Goal: Information Seeking & Learning: Learn about a topic

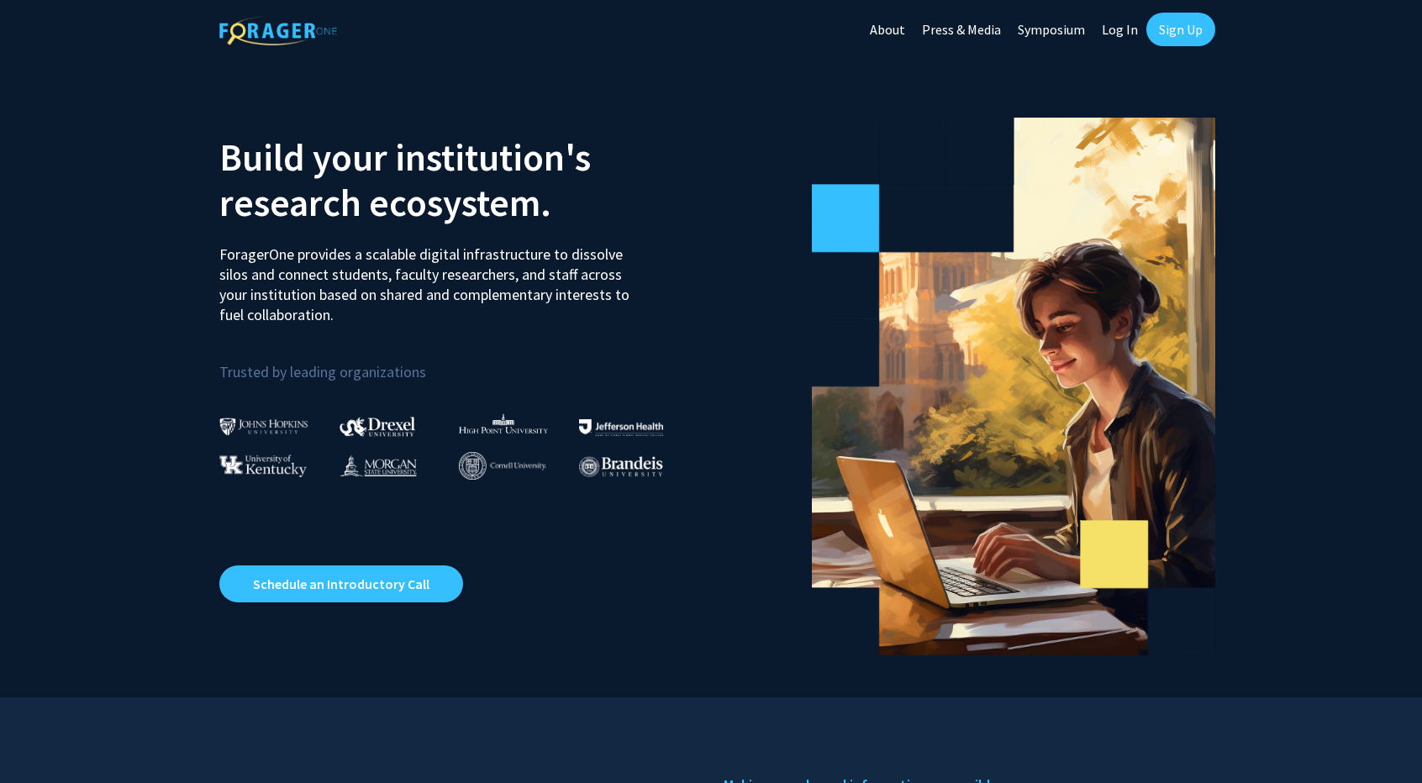
click at [1171, 28] on link "Sign Up" at bounding box center [1180, 30] width 69 height 34
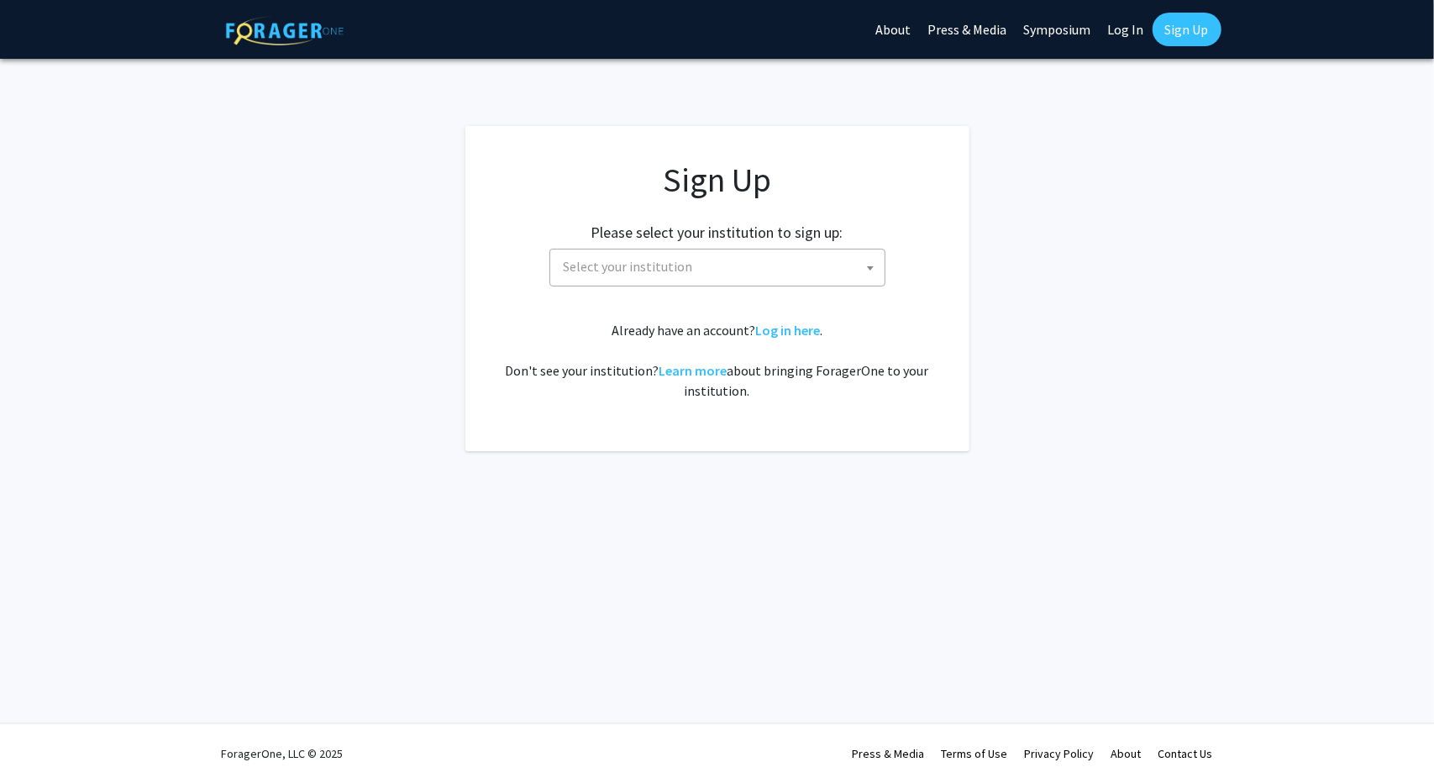
click at [706, 277] on span "Select your institution" at bounding box center [721, 267] width 328 height 34
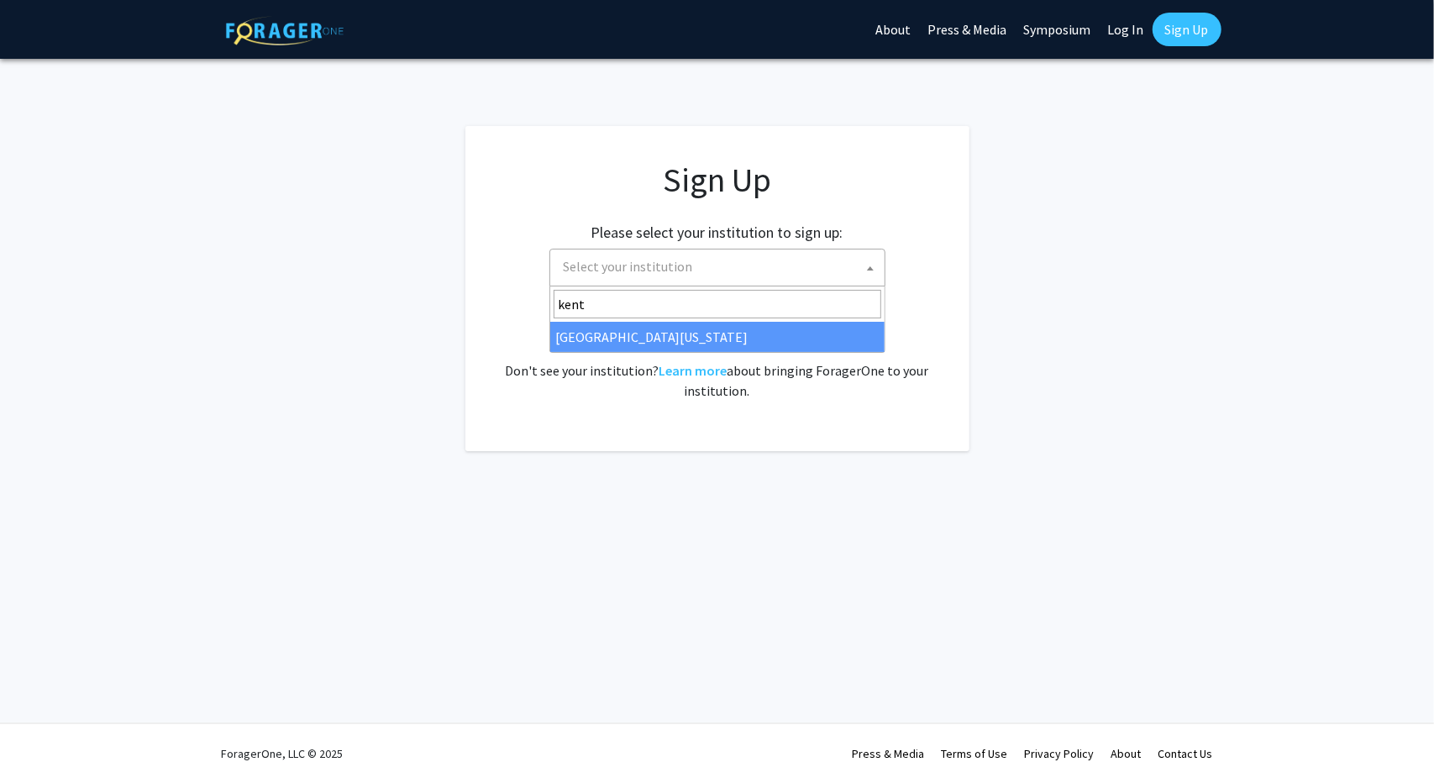
type input "kent"
select select "13"
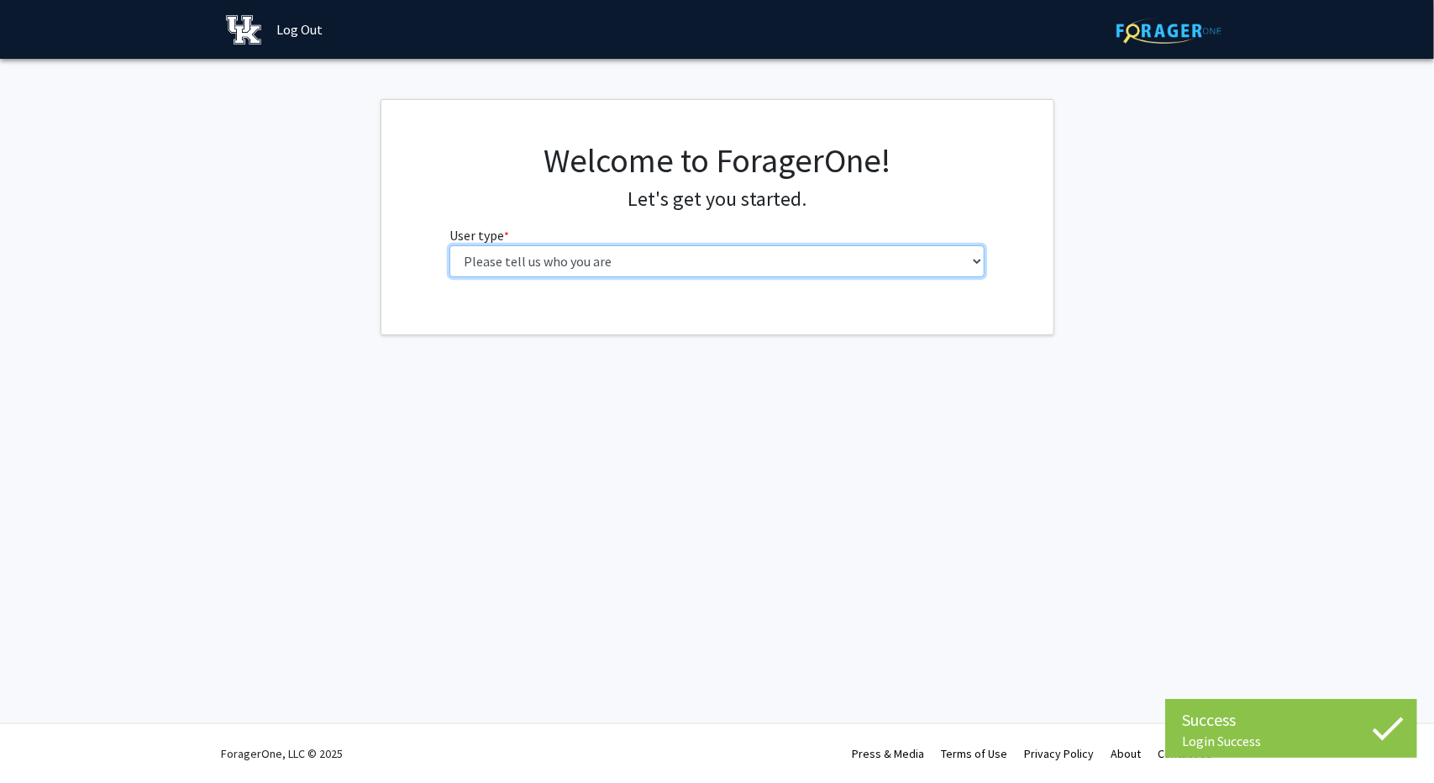
click at [874, 269] on select "Please tell us who you are Undergraduate Student Master's Student Doctoral Cand…" at bounding box center [717, 261] width 535 height 32
select select "1: undergrad"
click at [450, 245] on select "Please tell us who you are Undergraduate Student Master's Student Doctoral Cand…" at bounding box center [717, 261] width 535 height 32
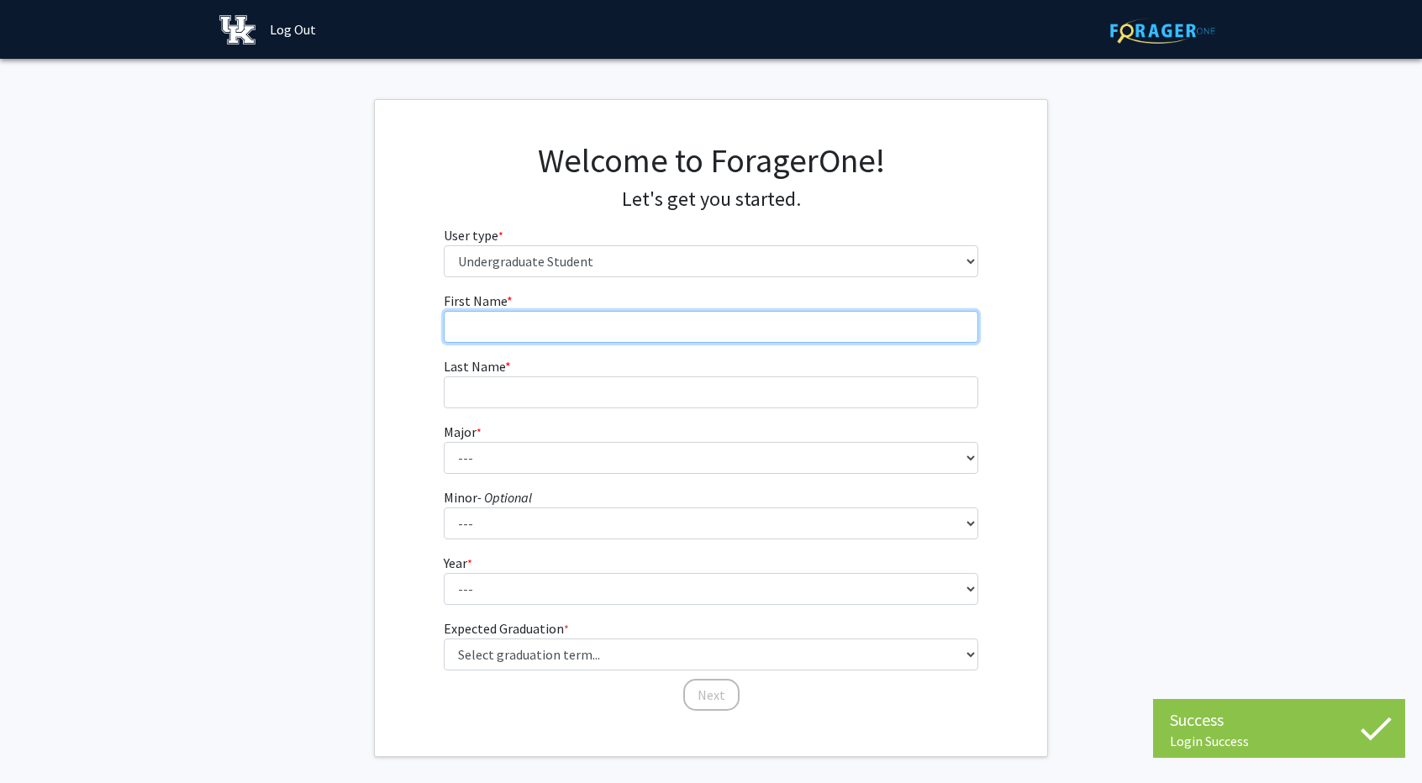
click at [744, 332] on input "First Name * required" at bounding box center [711, 327] width 535 height 32
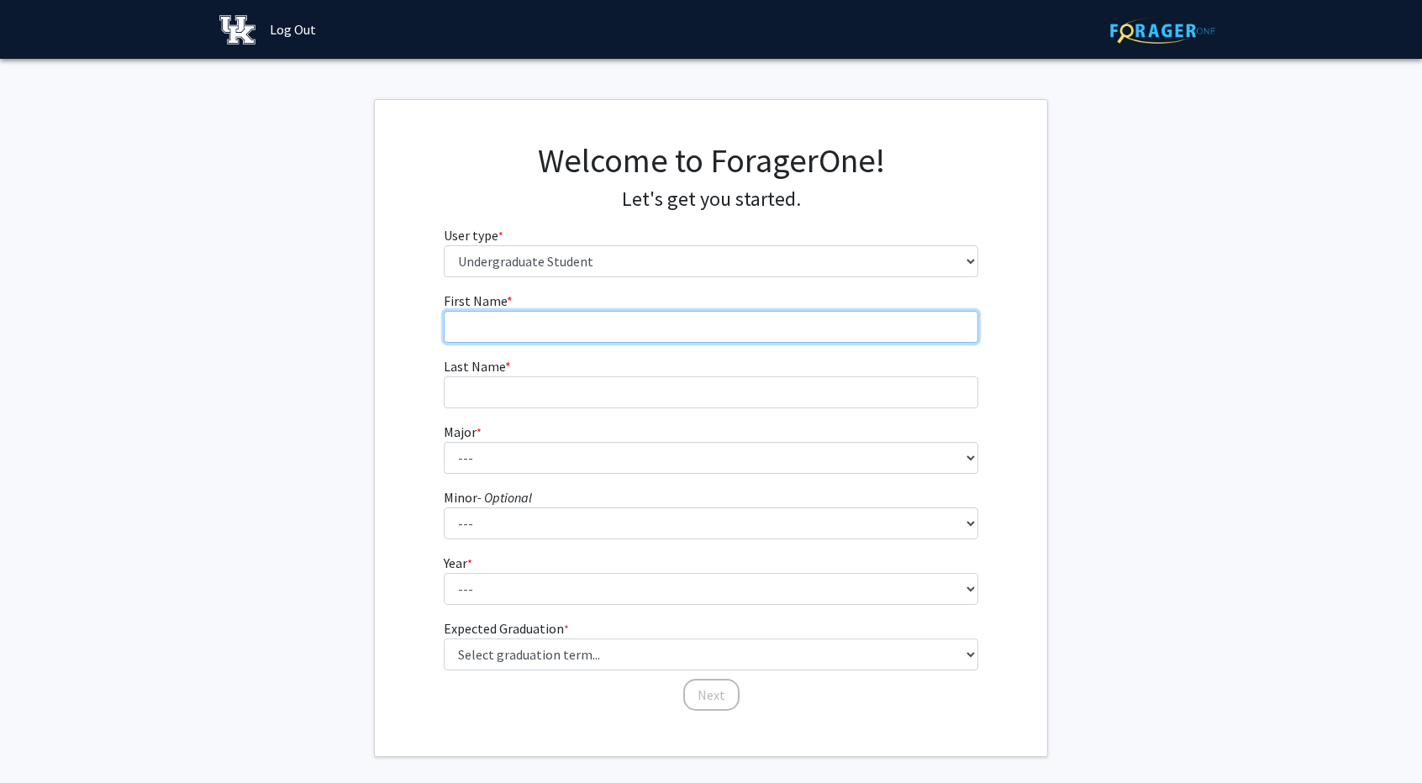
type input "[GEOGRAPHIC_DATA]"
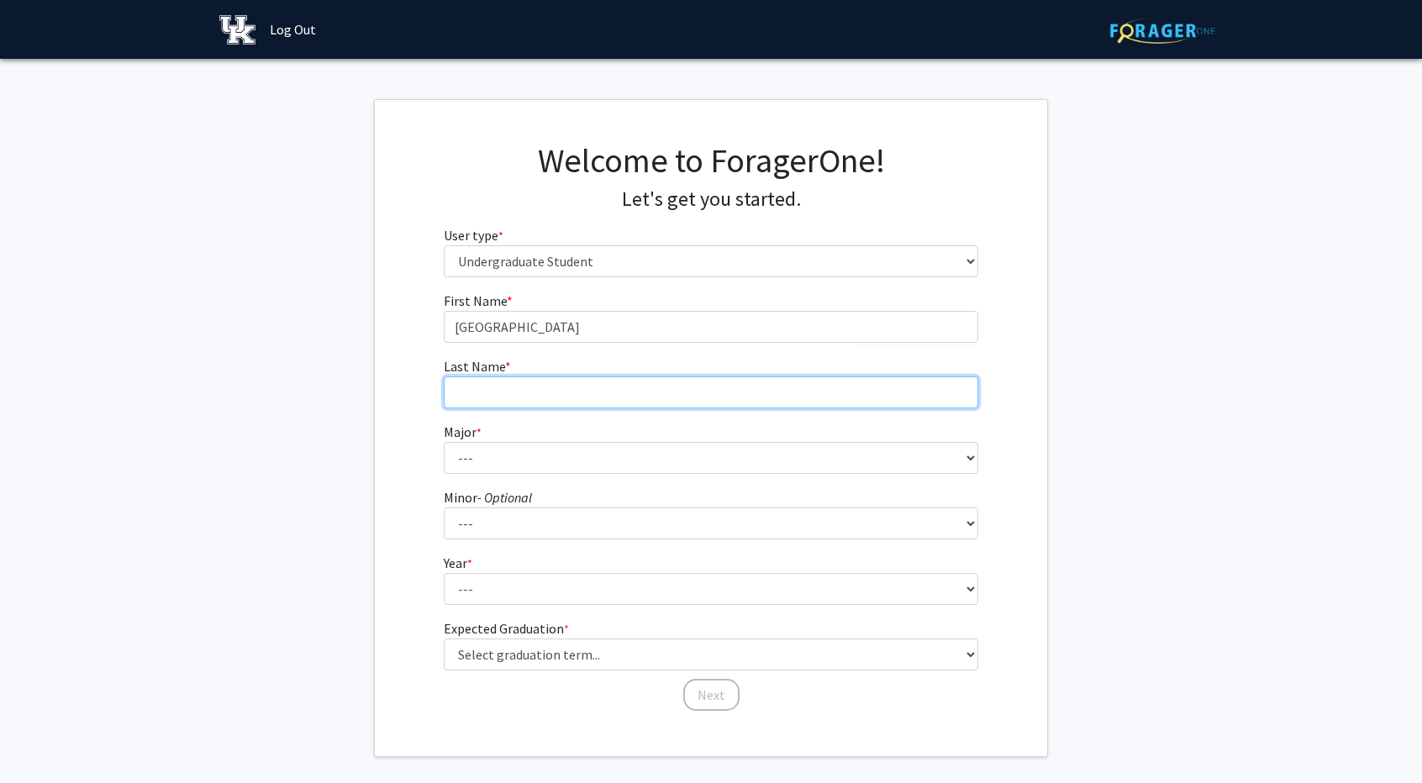
click at [588, 387] on input "Last Name * required" at bounding box center [711, 392] width 535 height 32
type input "[PERSON_NAME]"
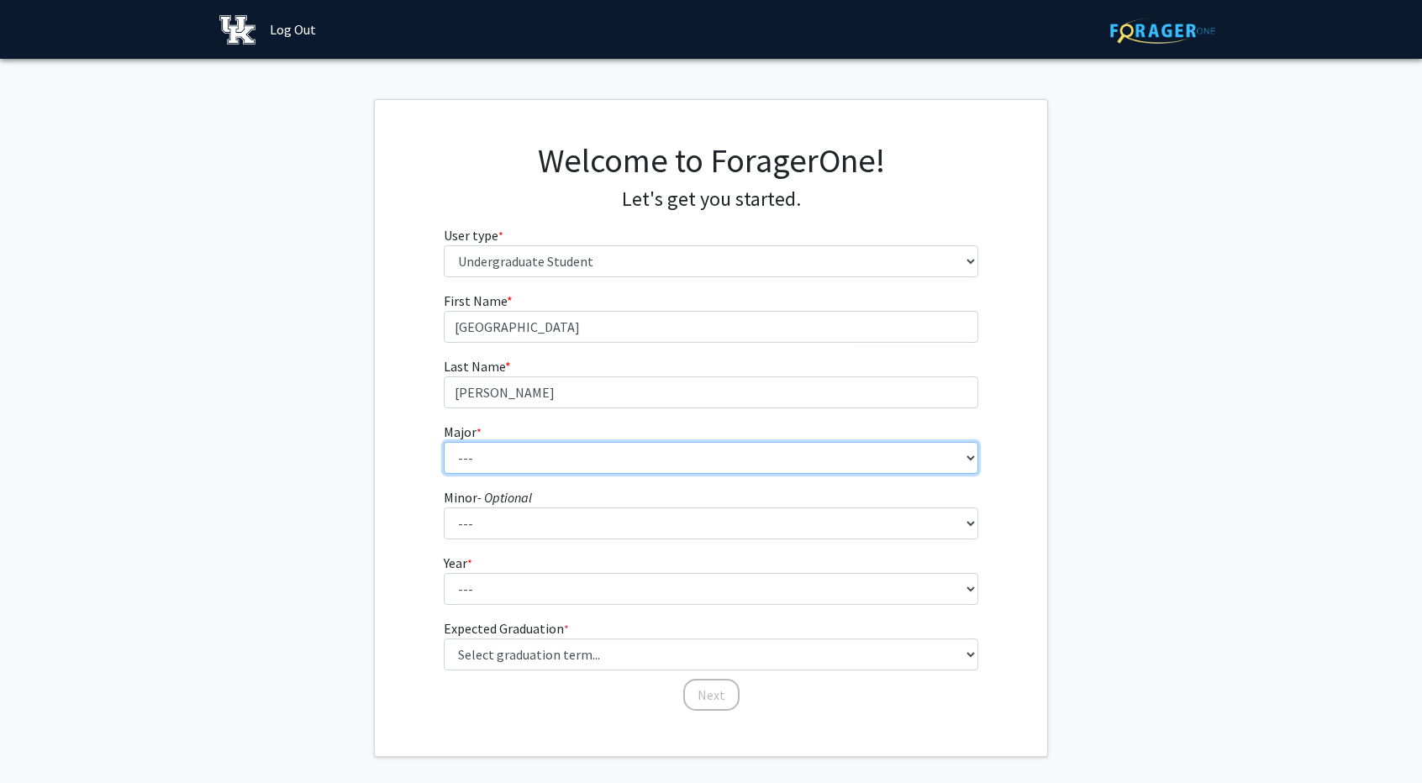
click at [548, 465] on select "--- Accounting Aerospace Engineering African American & Africana Studies Agricu…" at bounding box center [711, 458] width 535 height 32
select select "97: 934"
click at [444, 442] on select "--- Accounting Aerospace Engineering African American & Africana Studies Agricu…" at bounding box center [711, 458] width 535 height 32
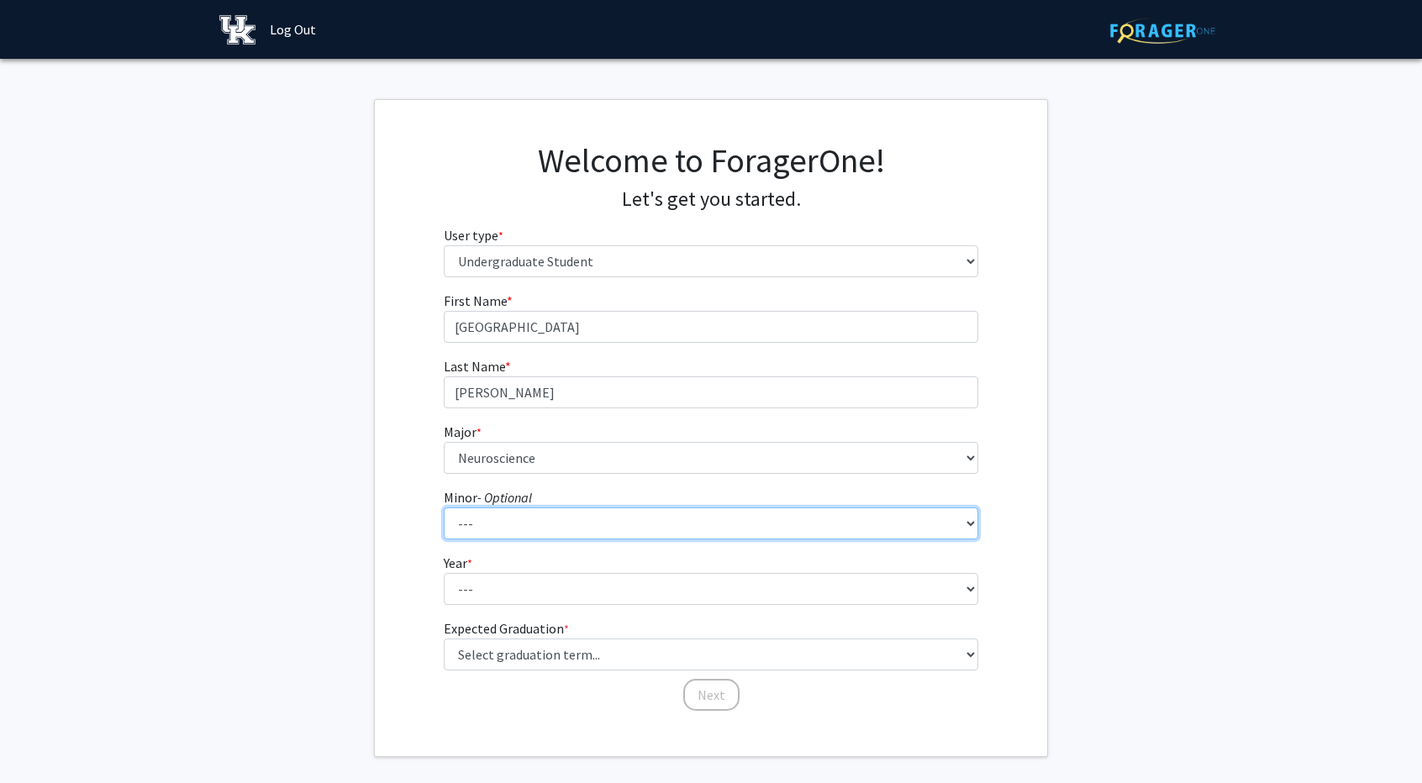
click at [525, 518] on select "--- African American & Africana Studies Agricultural Economics American Studies…" at bounding box center [711, 523] width 535 height 32
click at [351, 537] on fg-get-started "Welcome to ForagerOne! Let's get you started. User type * required Please tell …" at bounding box center [711, 428] width 1422 height 658
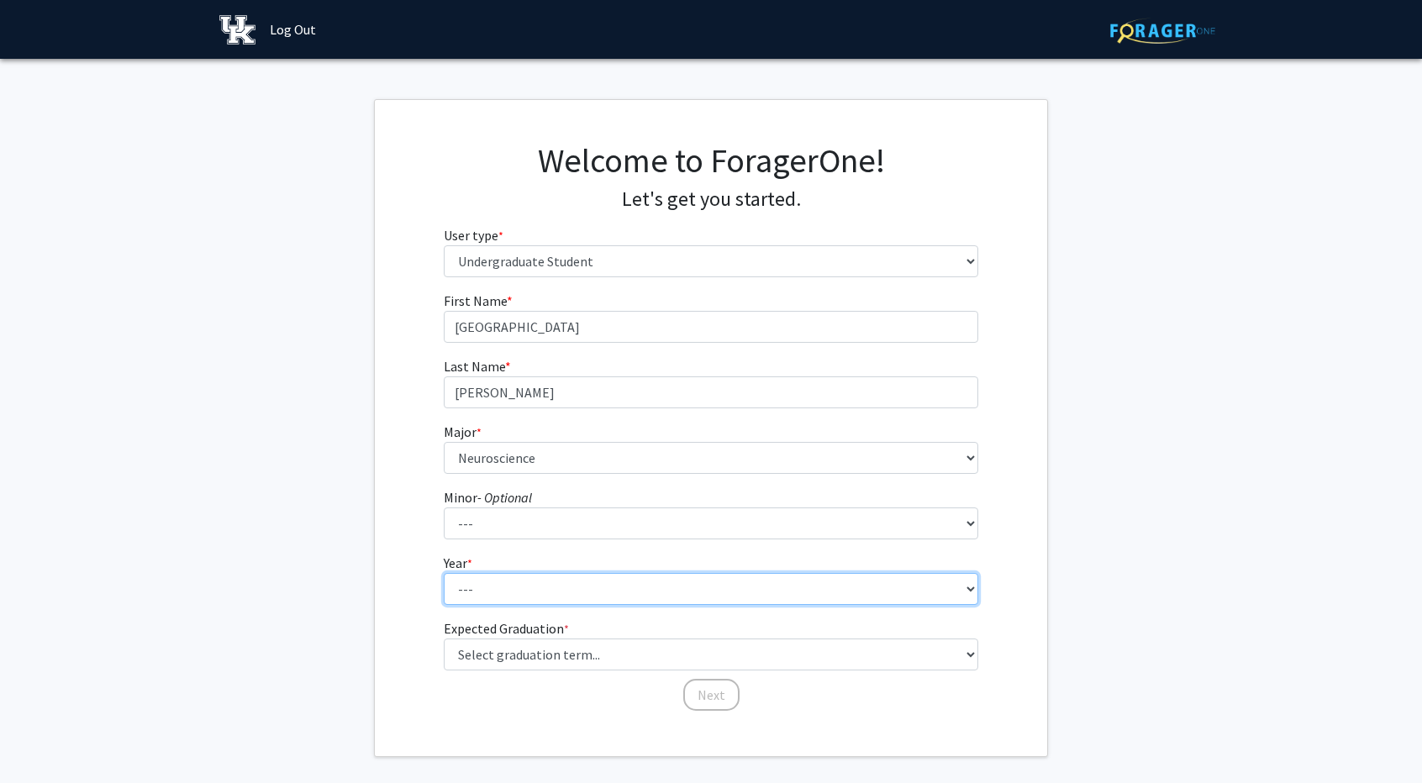
click at [545, 593] on select "--- First-year Sophomore Junior Senior Postbaccalaureate Certificate" at bounding box center [711, 589] width 535 height 32
select select "2: sophomore"
click at [444, 573] on select "--- First-year Sophomore Junior Senior Postbaccalaureate Certificate" at bounding box center [711, 589] width 535 height 32
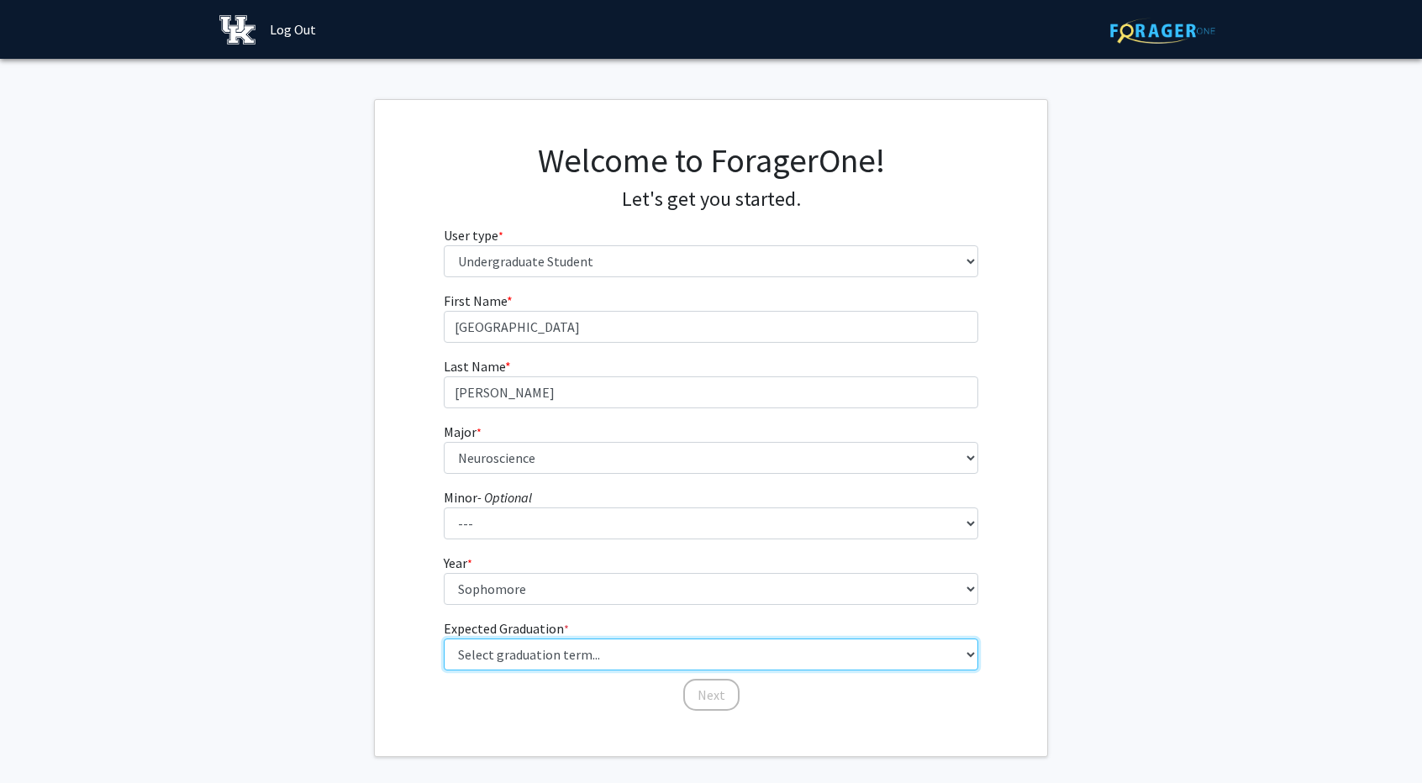
click at [569, 661] on select "Select graduation term... Spring 2025 Summer 2025 Fall 2025 Winter 2025 Spring …" at bounding box center [711, 655] width 535 height 32
select select "13: spring_2028"
click at [444, 639] on select "Select graduation term... Spring 2025 Summer 2025 Fall 2025 Winter 2025 Spring …" at bounding box center [711, 655] width 535 height 32
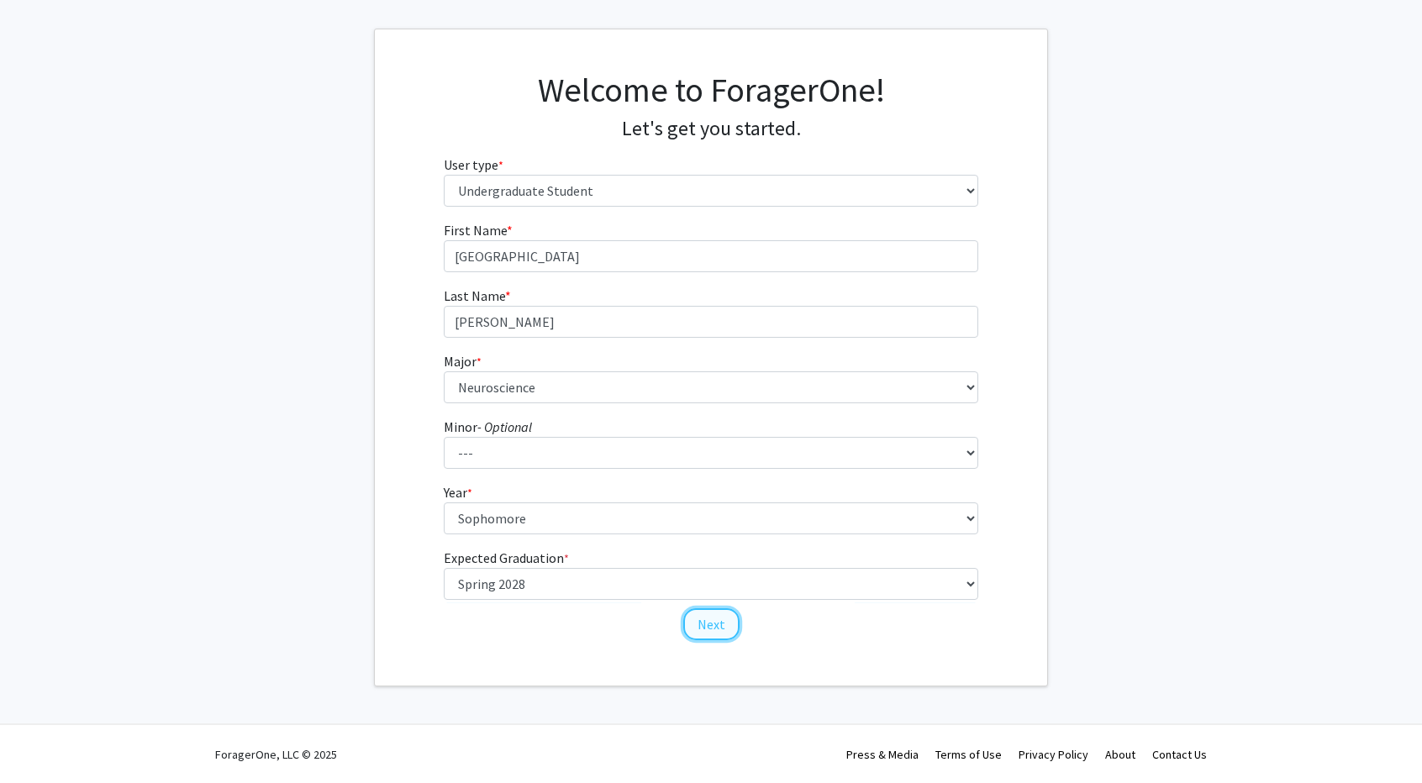
click at [713, 623] on button "Next" at bounding box center [711, 624] width 56 height 32
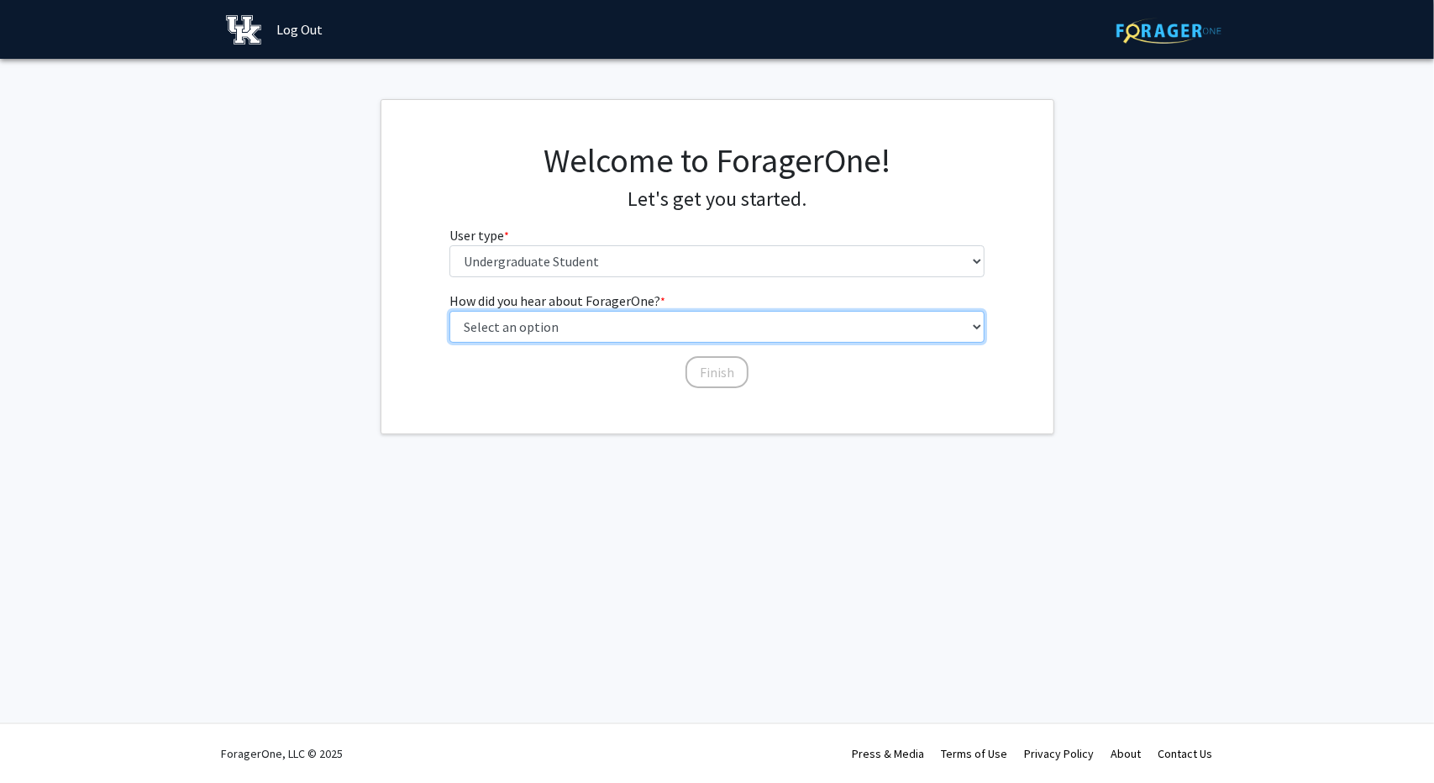
click at [634, 334] on select "Select an option Peer/student recommendation Faculty/staff recommendation Unive…" at bounding box center [717, 327] width 535 height 32
select select "2: faculty_recommendation"
click at [450, 311] on select "Select an option Peer/student recommendation Faculty/staff recommendation Unive…" at bounding box center [717, 327] width 535 height 32
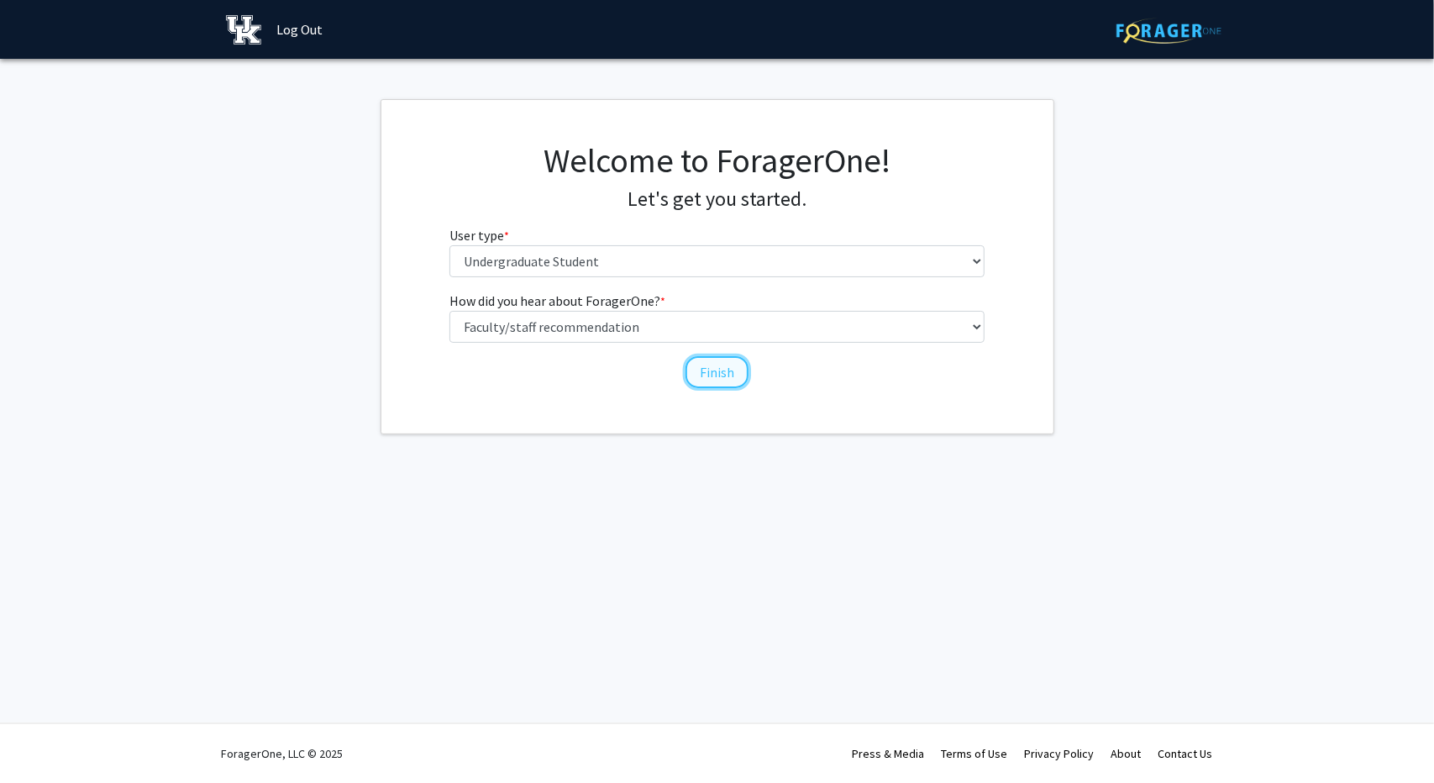
click at [716, 365] on button "Finish" at bounding box center [717, 372] width 63 height 32
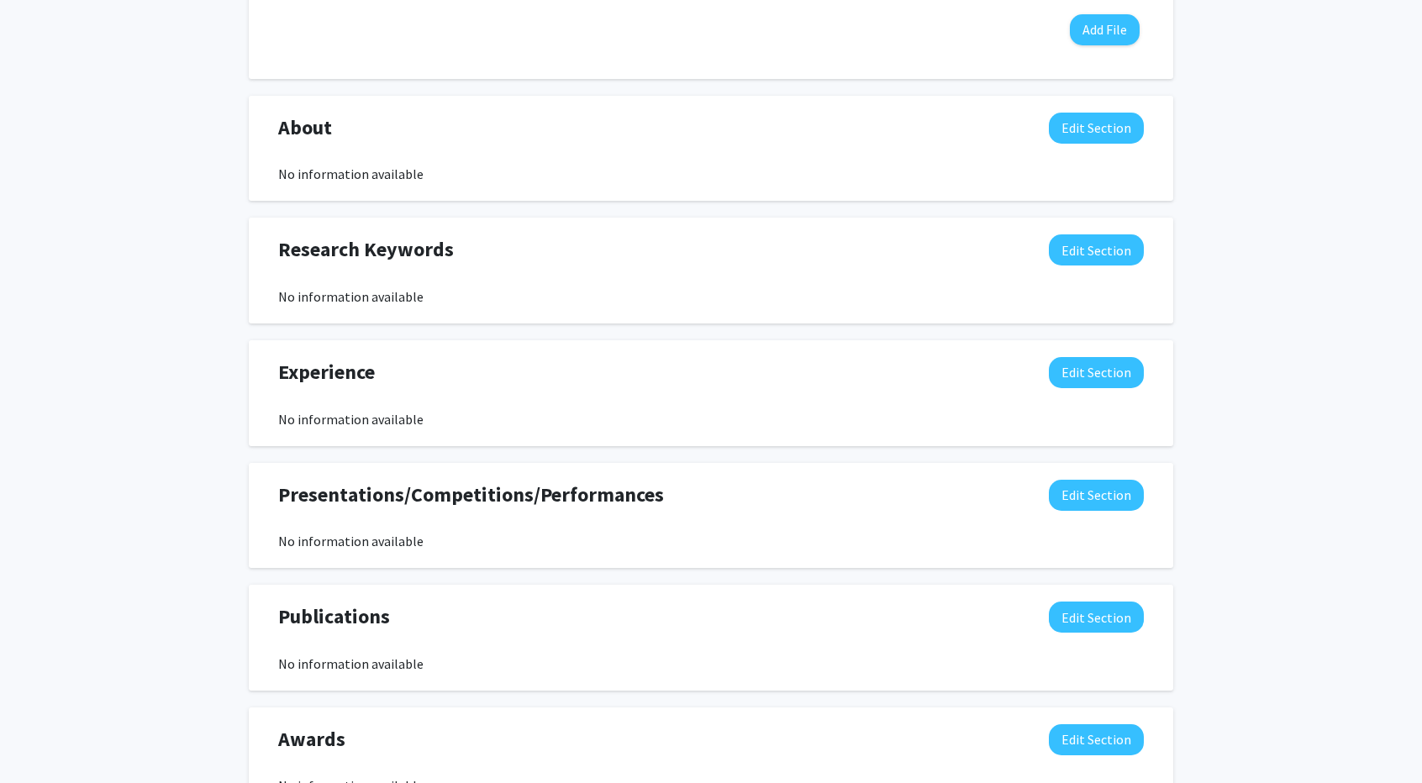
scroll to position [658, 0]
click at [1112, 251] on button "Edit Section" at bounding box center [1096, 250] width 95 height 31
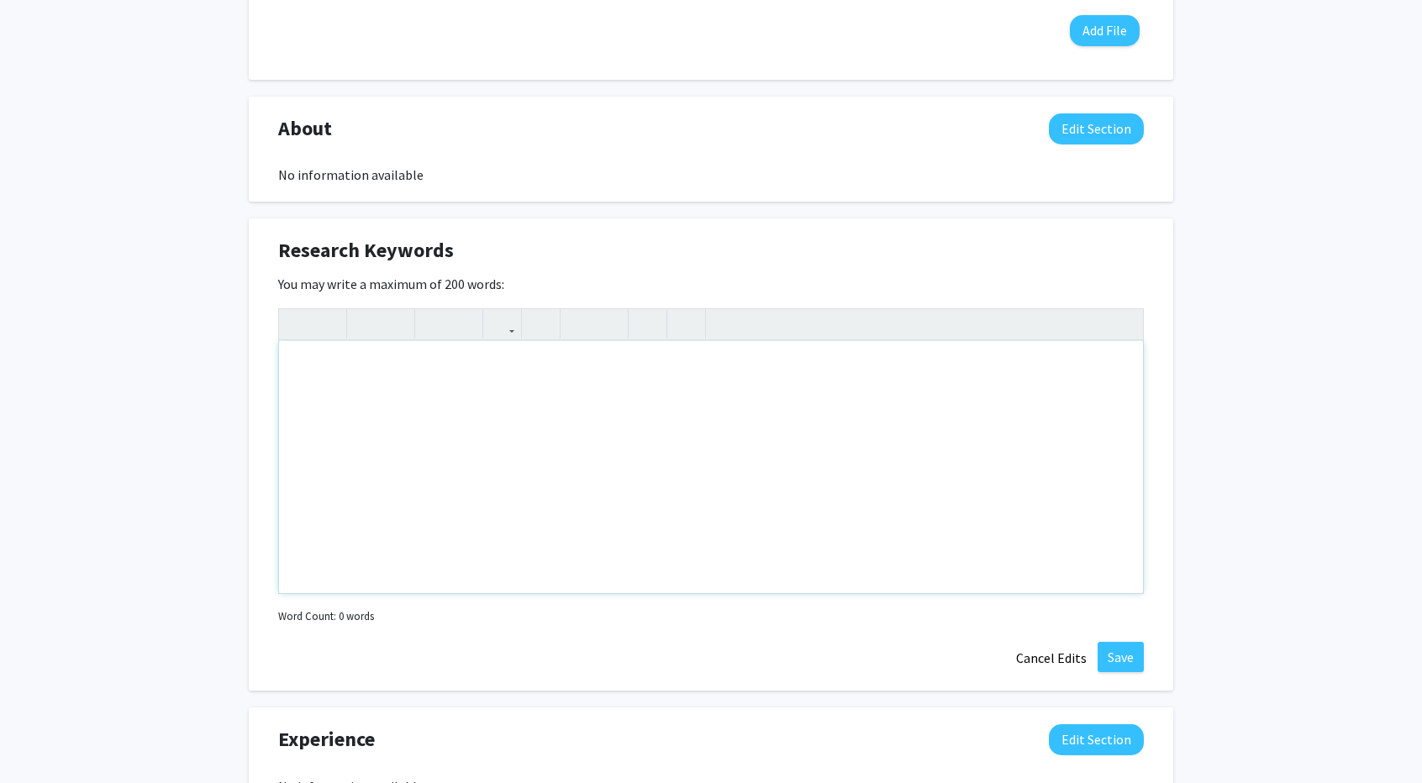
click at [553, 415] on div "Note to users with screen readers: Please deactivate our accessibility plugin f…" at bounding box center [711, 467] width 864 height 252
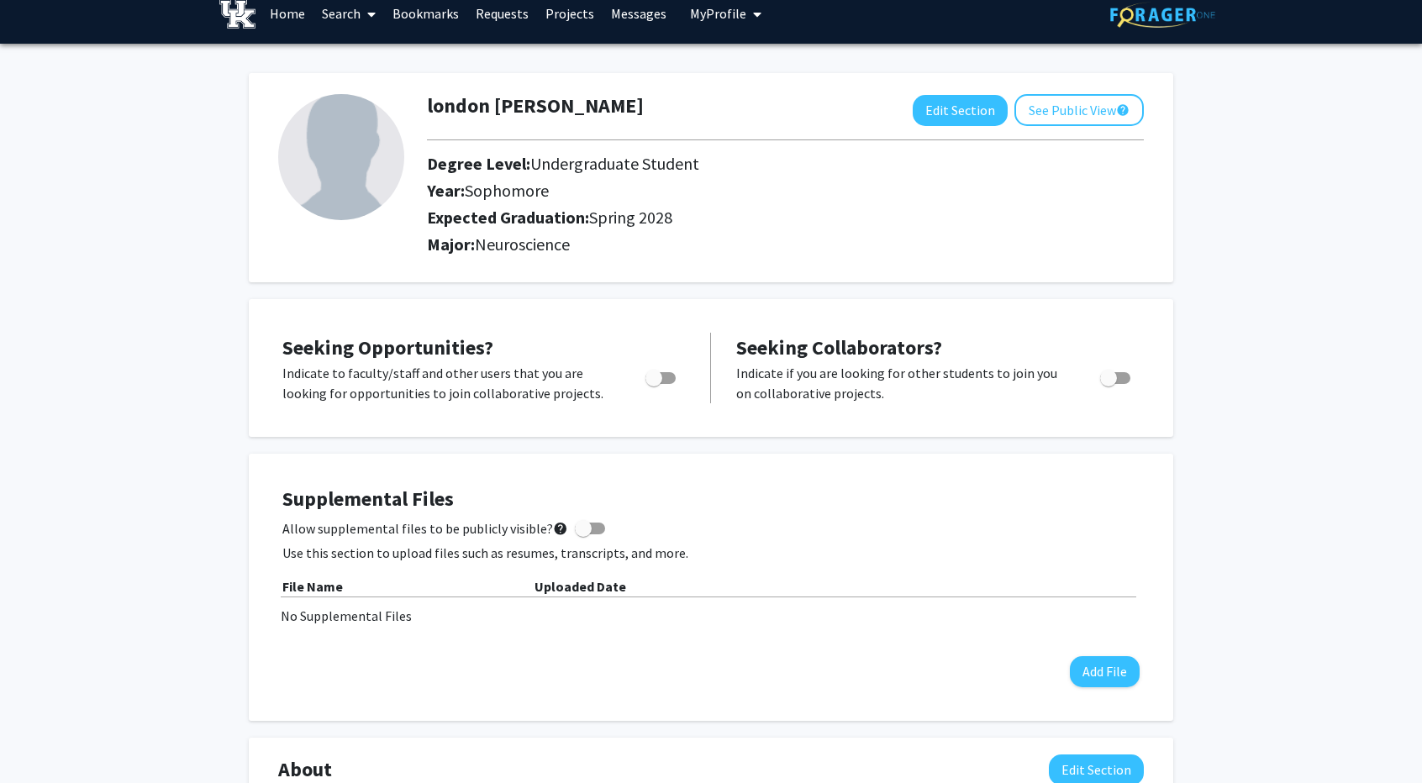
scroll to position [0, 0]
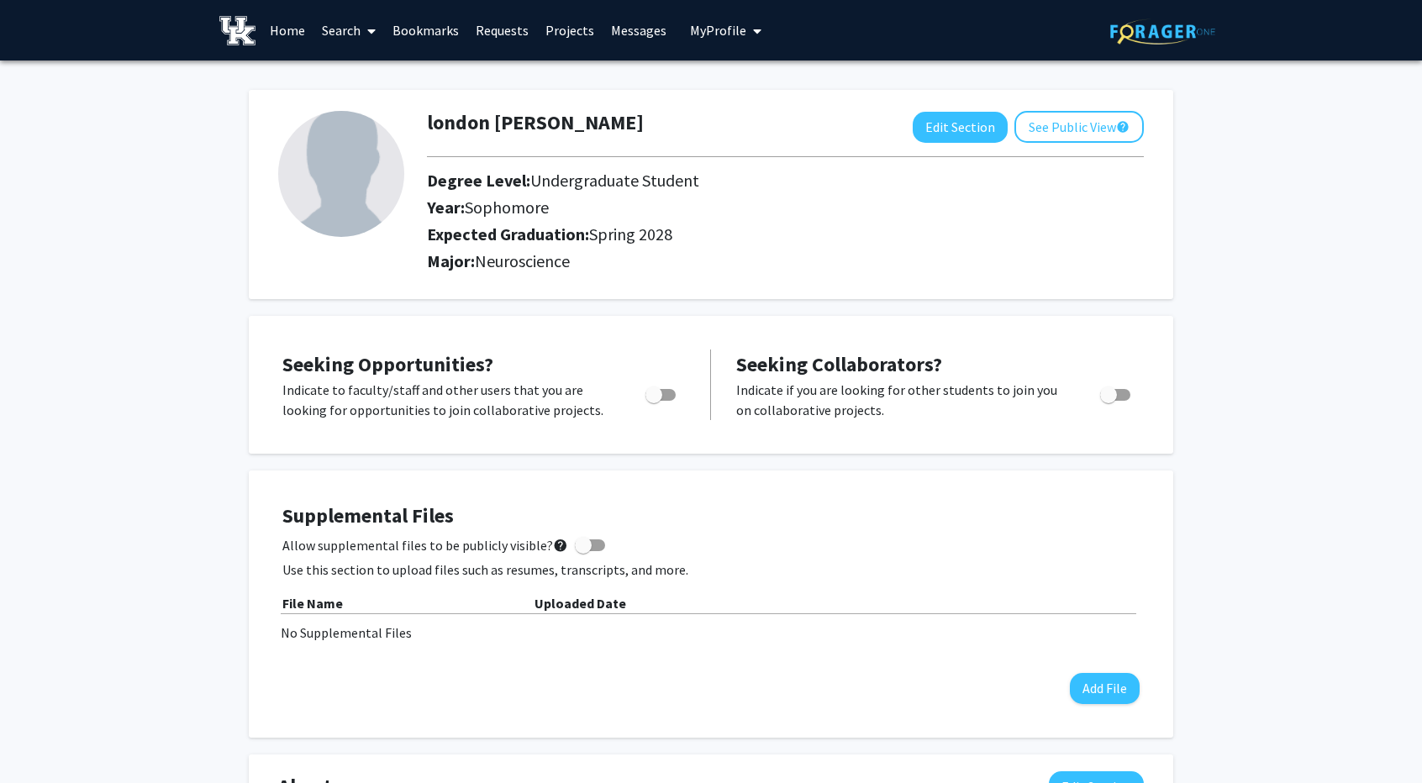
click at [1160, 24] on img at bounding box center [1162, 31] width 105 height 26
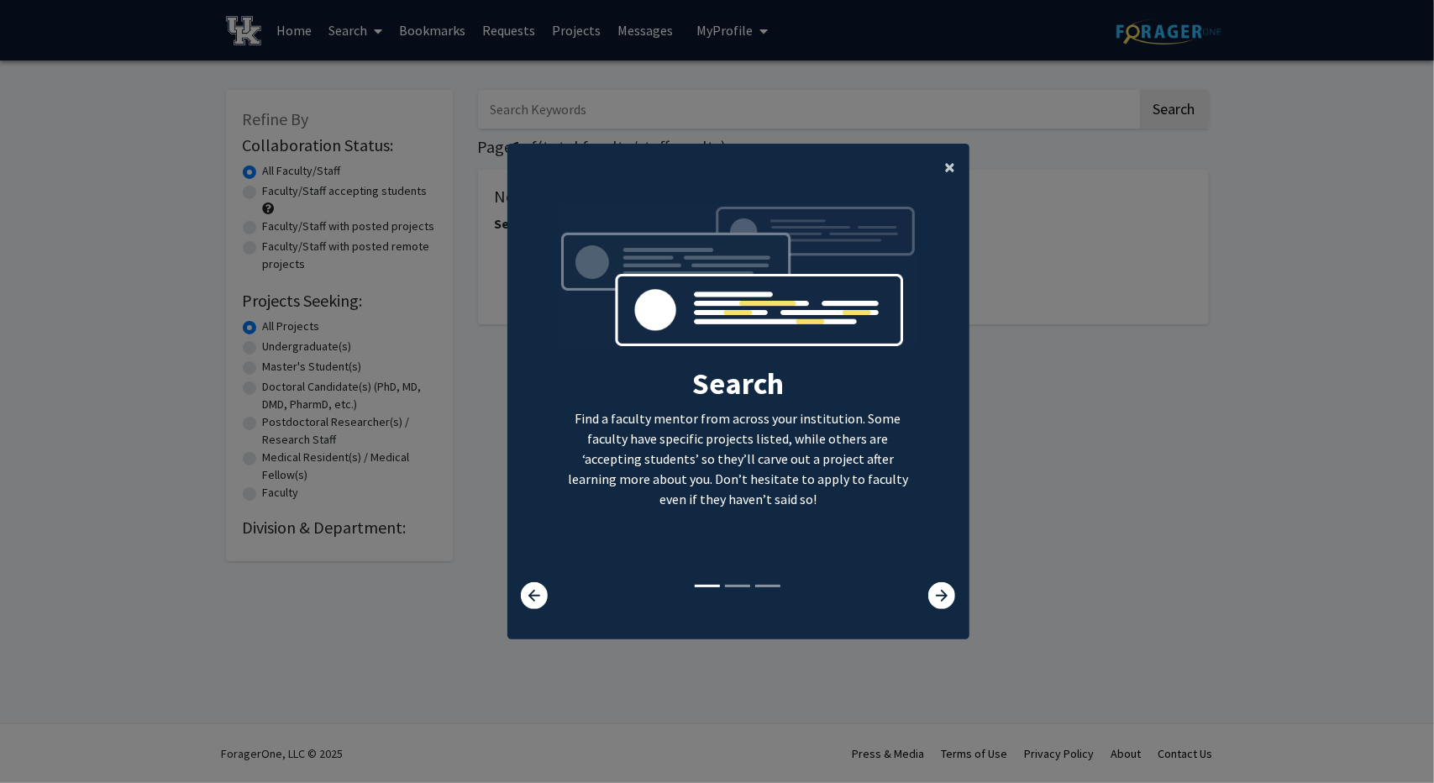
click at [937, 160] on button "×" at bounding box center [951, 167] width 38 height 47
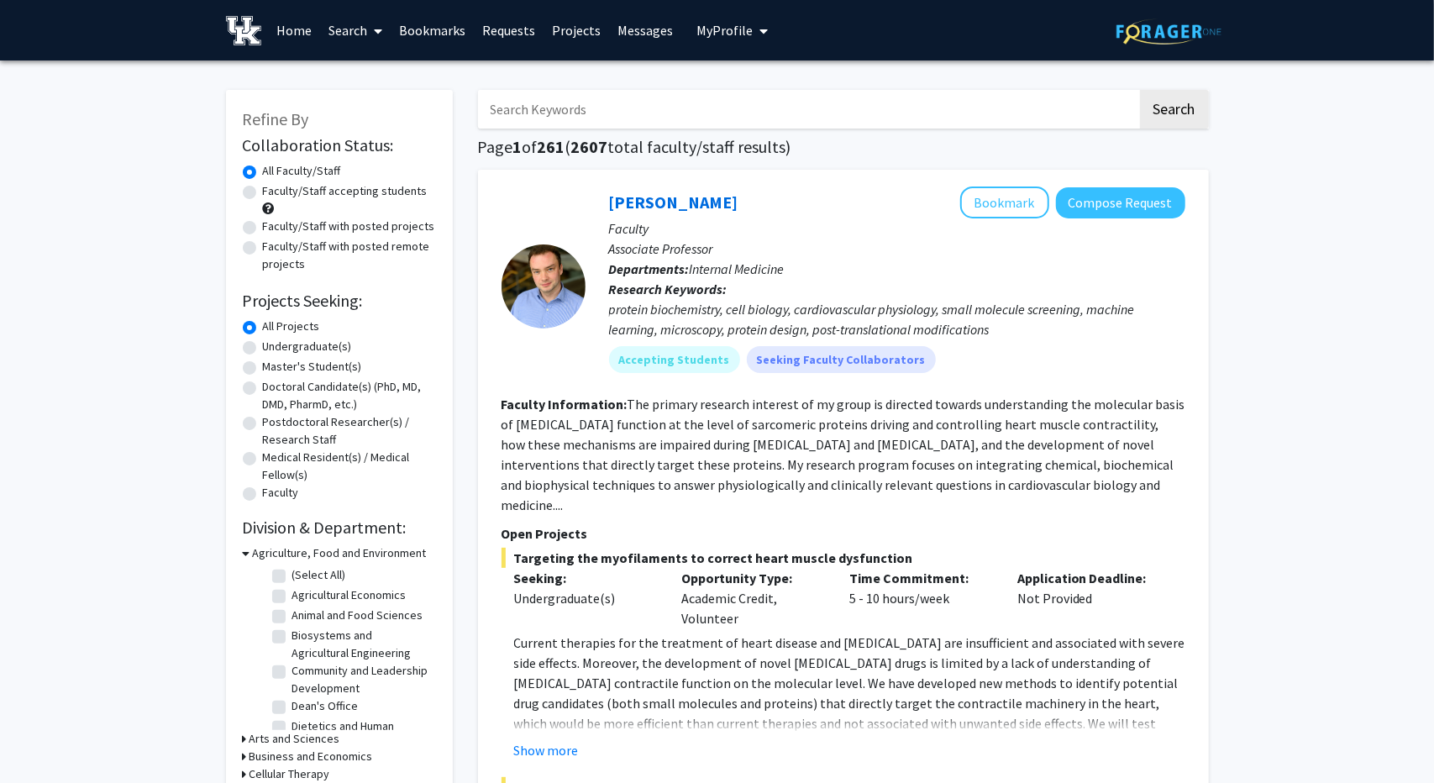
click at [775, 100] on img at bounding box center [738, 100] width 359 height 161
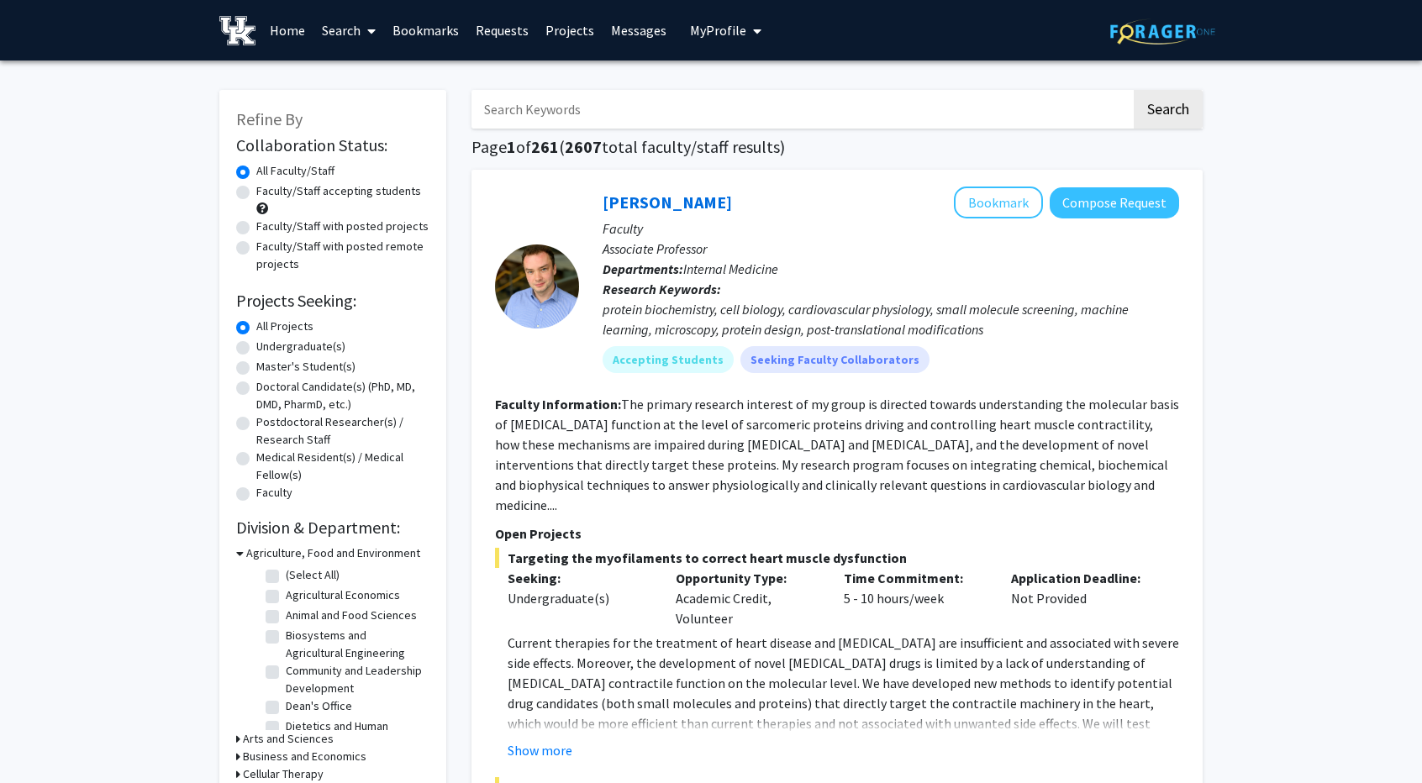
click at [747, 111] on input "Search Keywords" at bounding box center [801, 109] width 660 height 39
type input "dental"
click at [1133, 90] on button "Search" at bounding box center [1167, 109] width 69 height 39
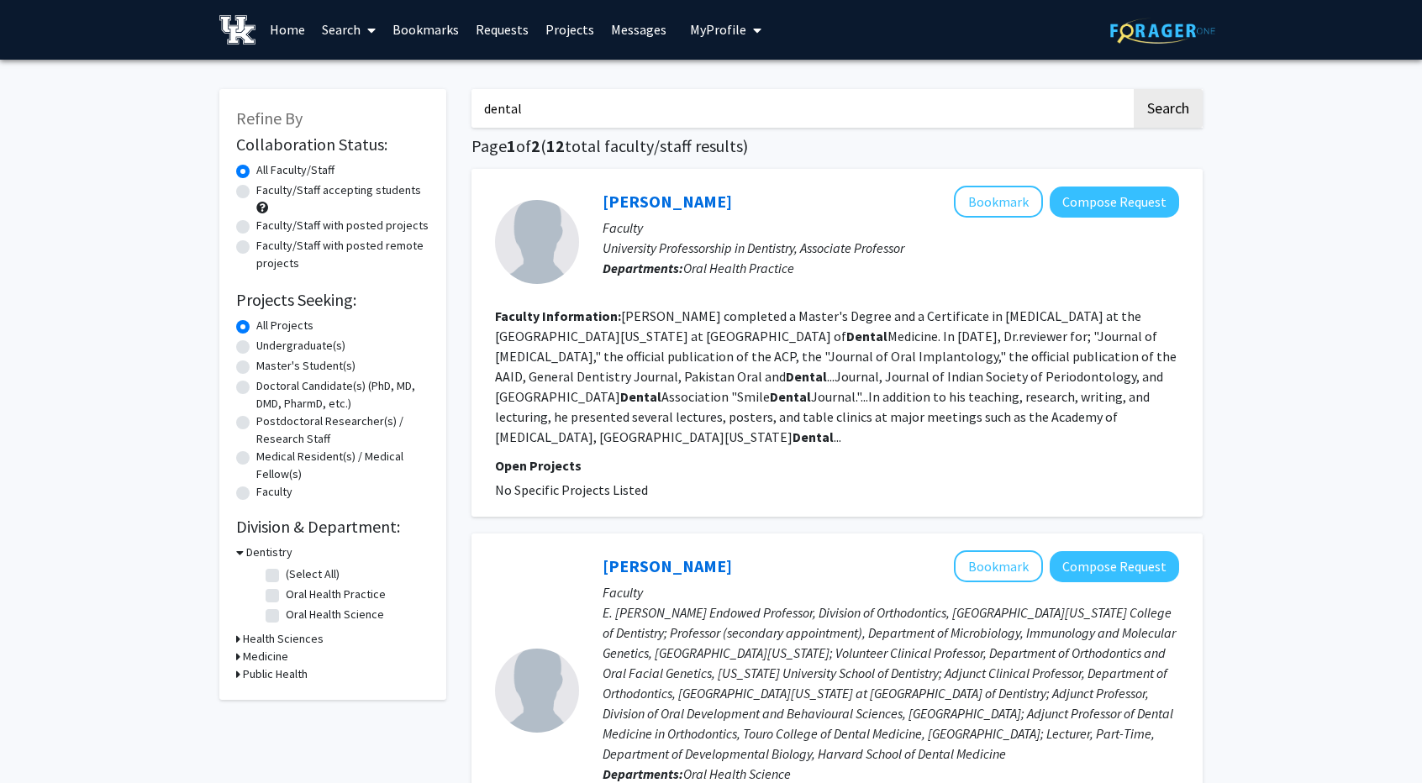
scroll to position [2, 0]
click at [256, 346] on label "Undergraduate(s)" at bounding box center [300, 345] width 89 height 18
click at [256, 346] on input "Undergraduate(s)" at bounding box center [261, 341] width 11 height 11
radio input "true"
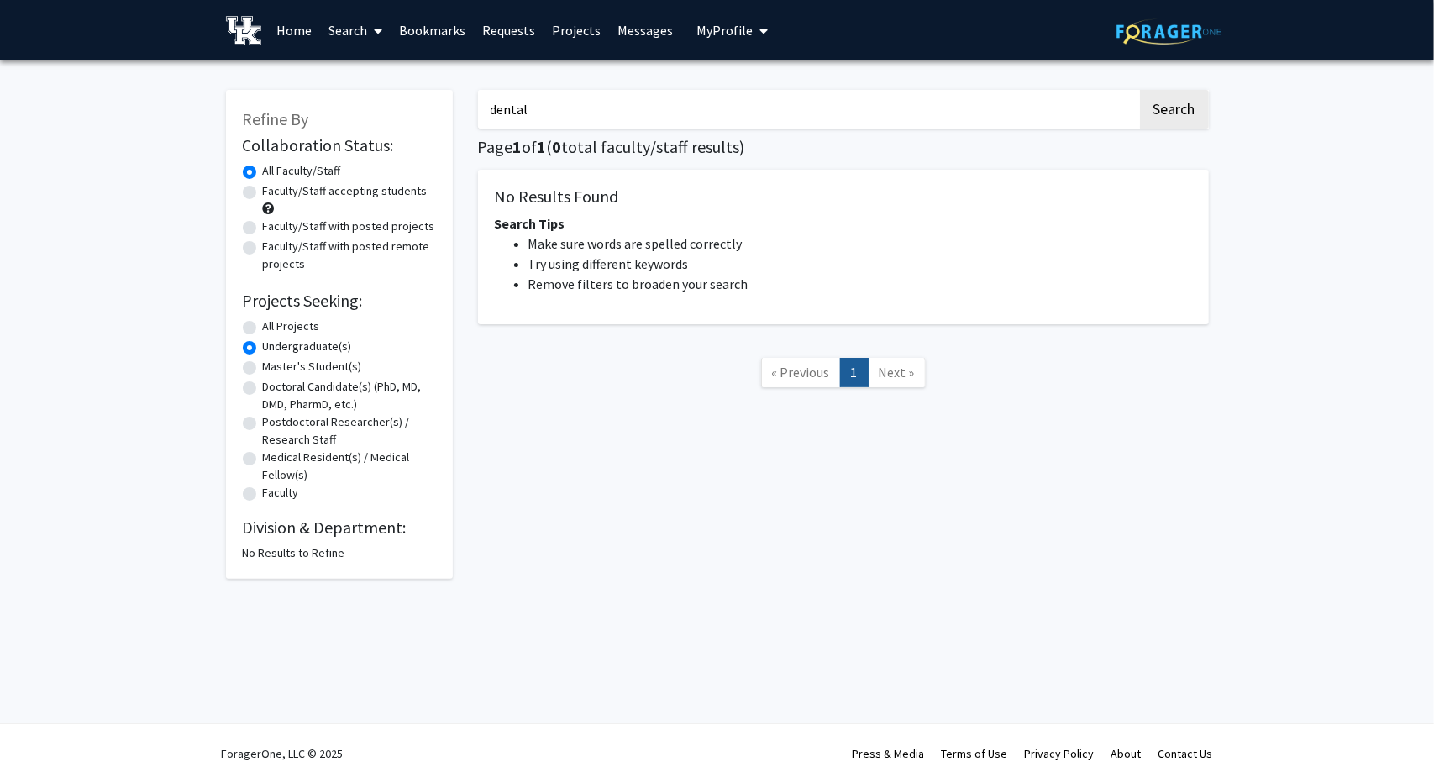
click at [263, 325] on label "All Projects" at bounding box center [291, 327] width 57 height 18
click at [263, 325] on input "All Projects" at bounding box center [268, 323] width 11 height 11
radio input "true"
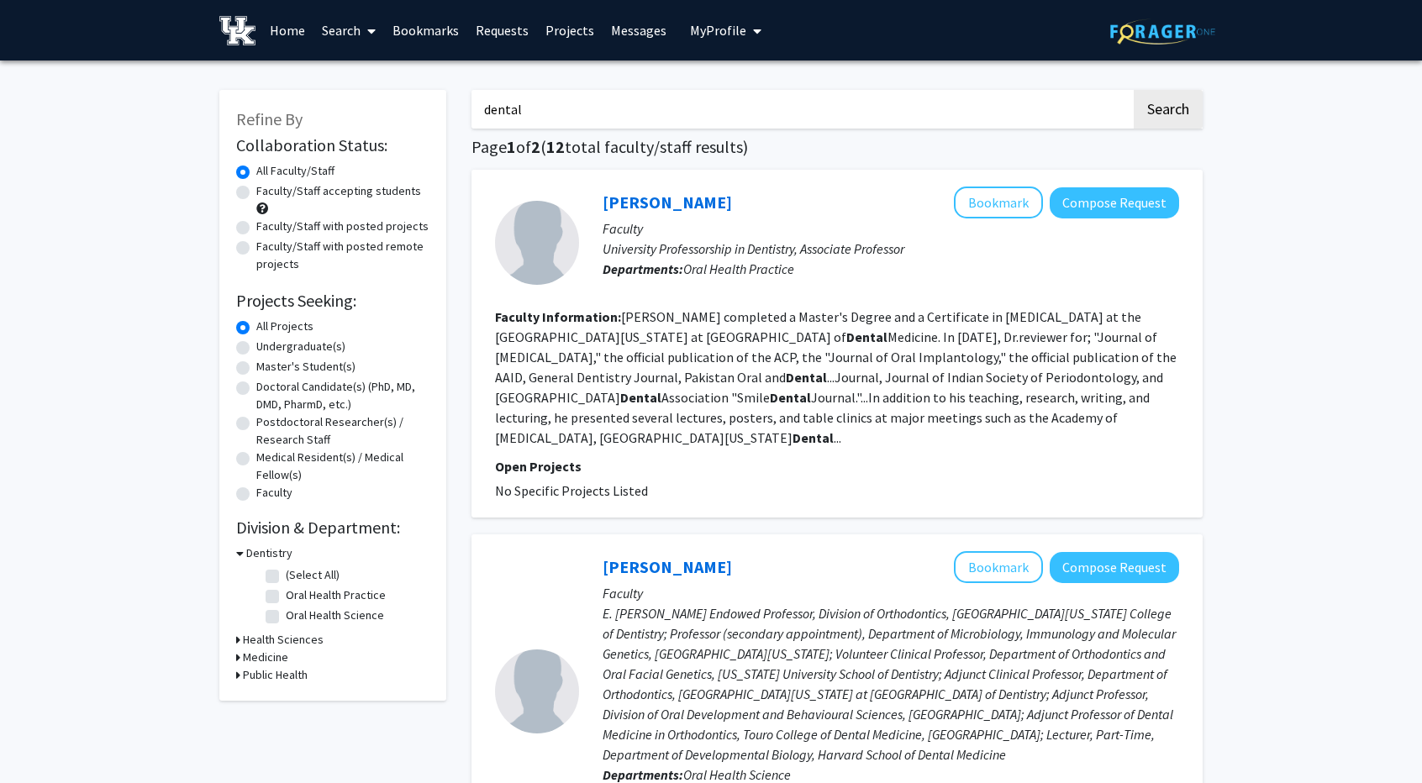
click at [256, 365] on label "Master's Student(s)" at bounding box center [305, 367] width 99 height 18
click at [256, 365] on input "Master's Student(s)" at bounding box center [261, 363] width 11 height 11
radio input "true"
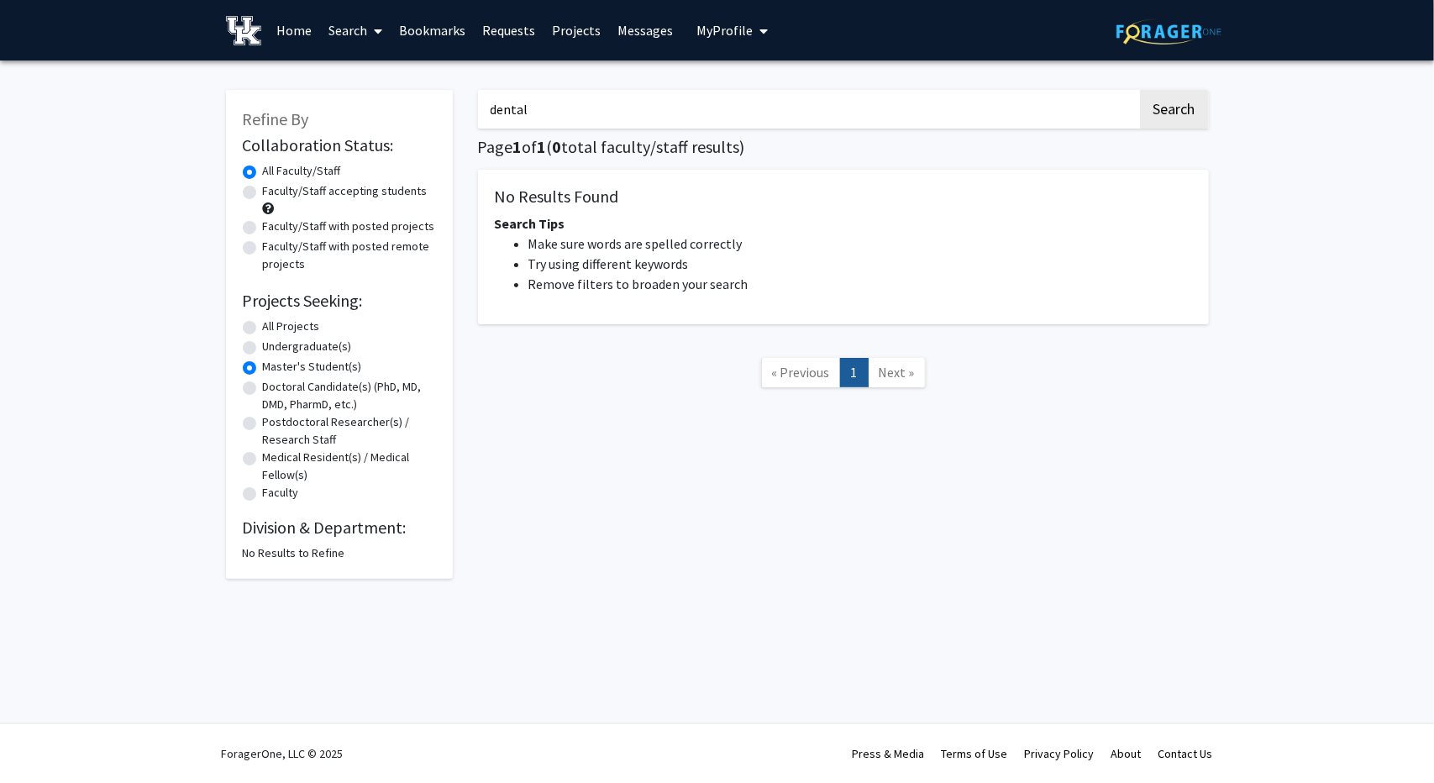
click at [263, 323] on label "All Projects" at bounding box center [291, 327] width 57 height 18
click at [263, 323] on input "All Projects" at bounding box center [268, 323] width 11 height 11
radio input "true"
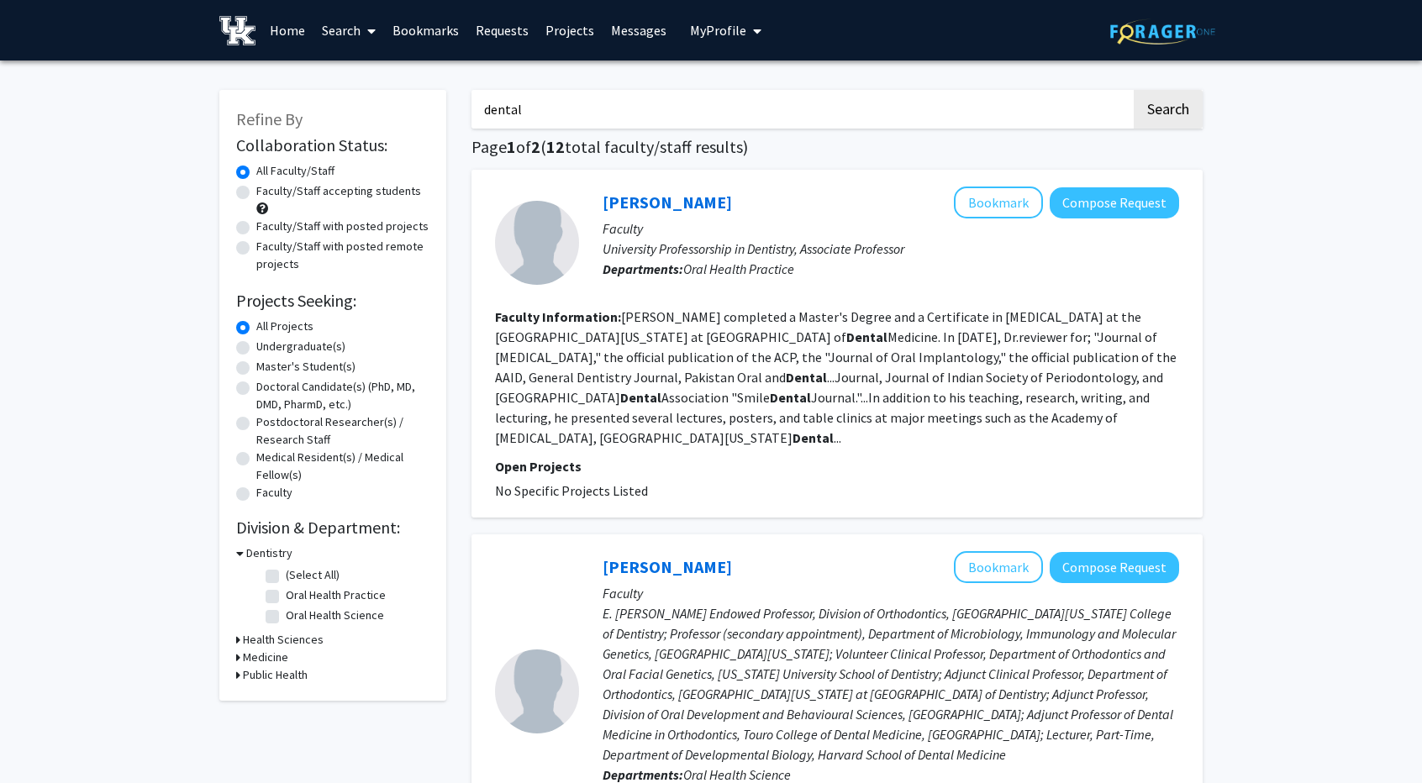
click at [256, 388] on label "Doctoral Candidate(s) (PhD, MD, DMD, PharmD, etc.)" at bounding box center [342, 395] width 173 height 35
click at [256, 388] on input "Doctoral Candidate(s) (PhD, MD, DMD, PharmD, etc.)" at bounding box center [261, 383] width 11 height 11
radio input "true"
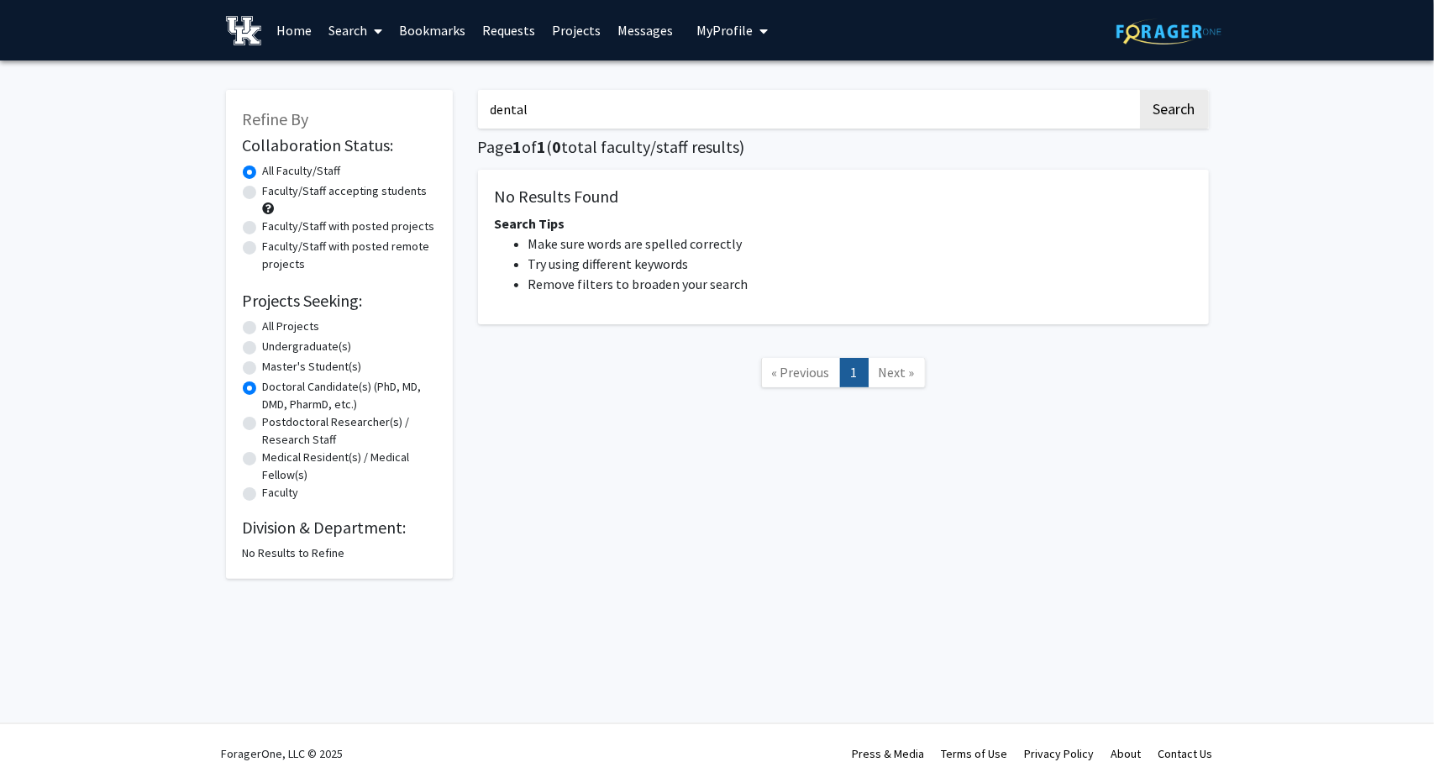
click at [263, 325] on label "All Projects" at bounding box center [291, 327] width 57 height 18
click at [263, 325] on input "All Projects" at bounding box center [268, 323] width 11 height 11
radio input "true"
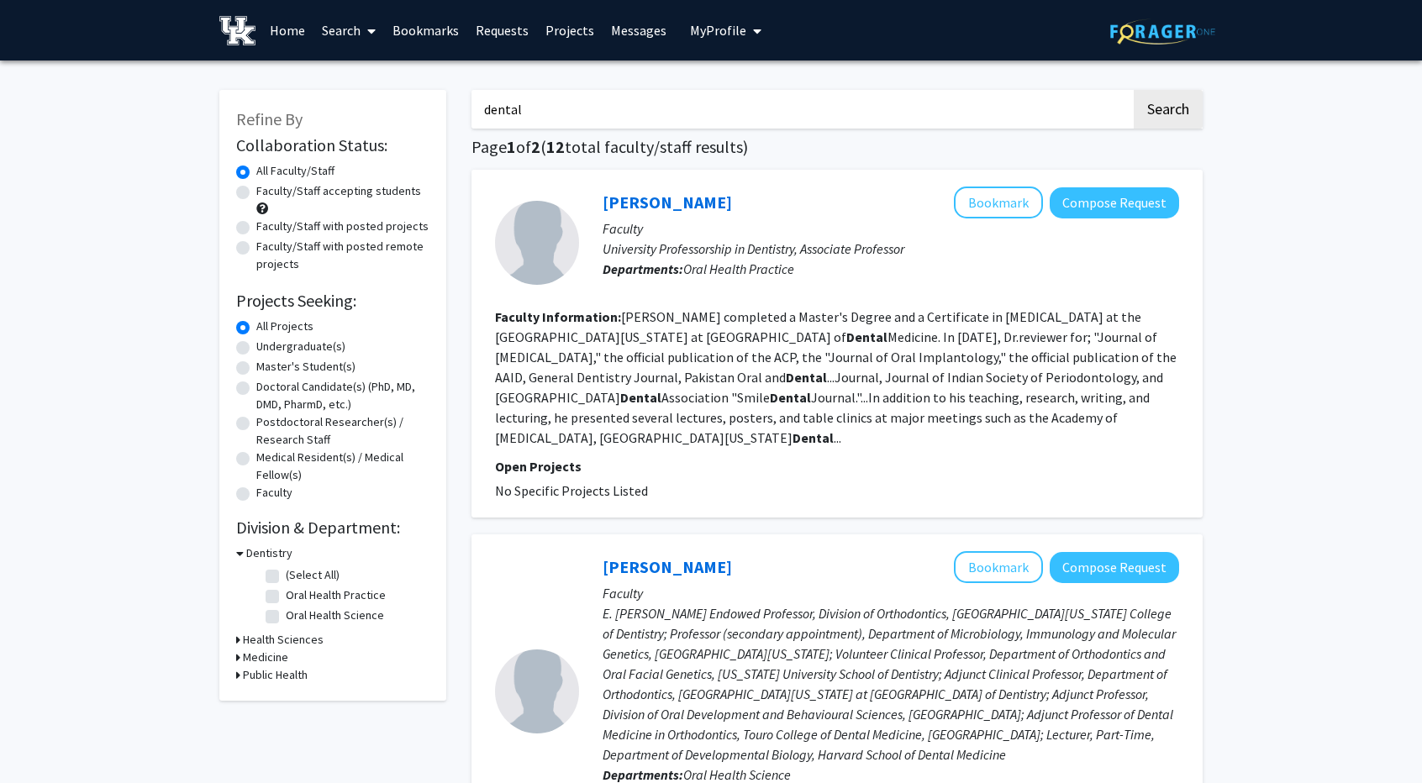
click at [256, 187] on label "Faculty/Staff accepting students" at bounding box center [338, 191] width 165 height 18
click at [256, 187] on input "Faculty/Staff accepting students" at bounding box center [261, 187] width 11 height 11
radio input "true"
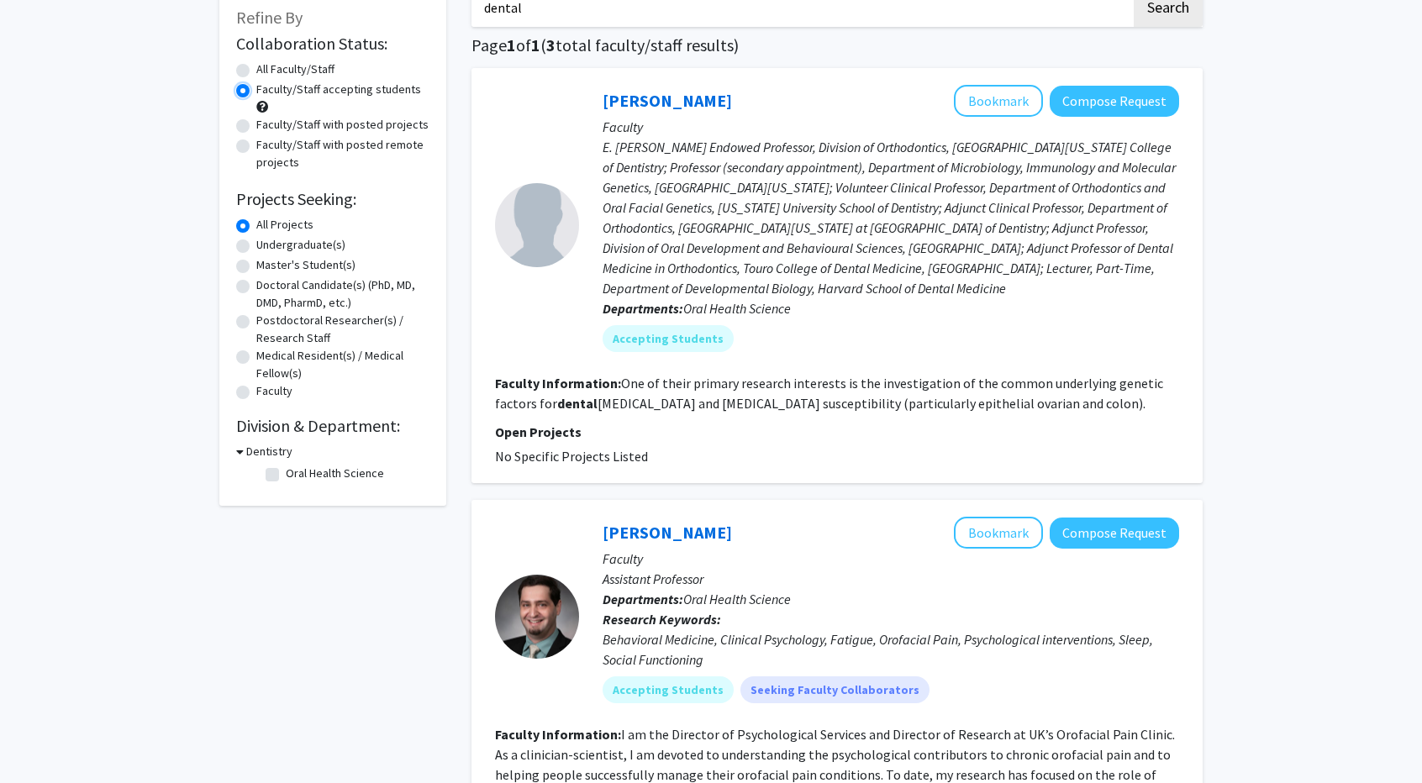
scroll to position [82, 0]
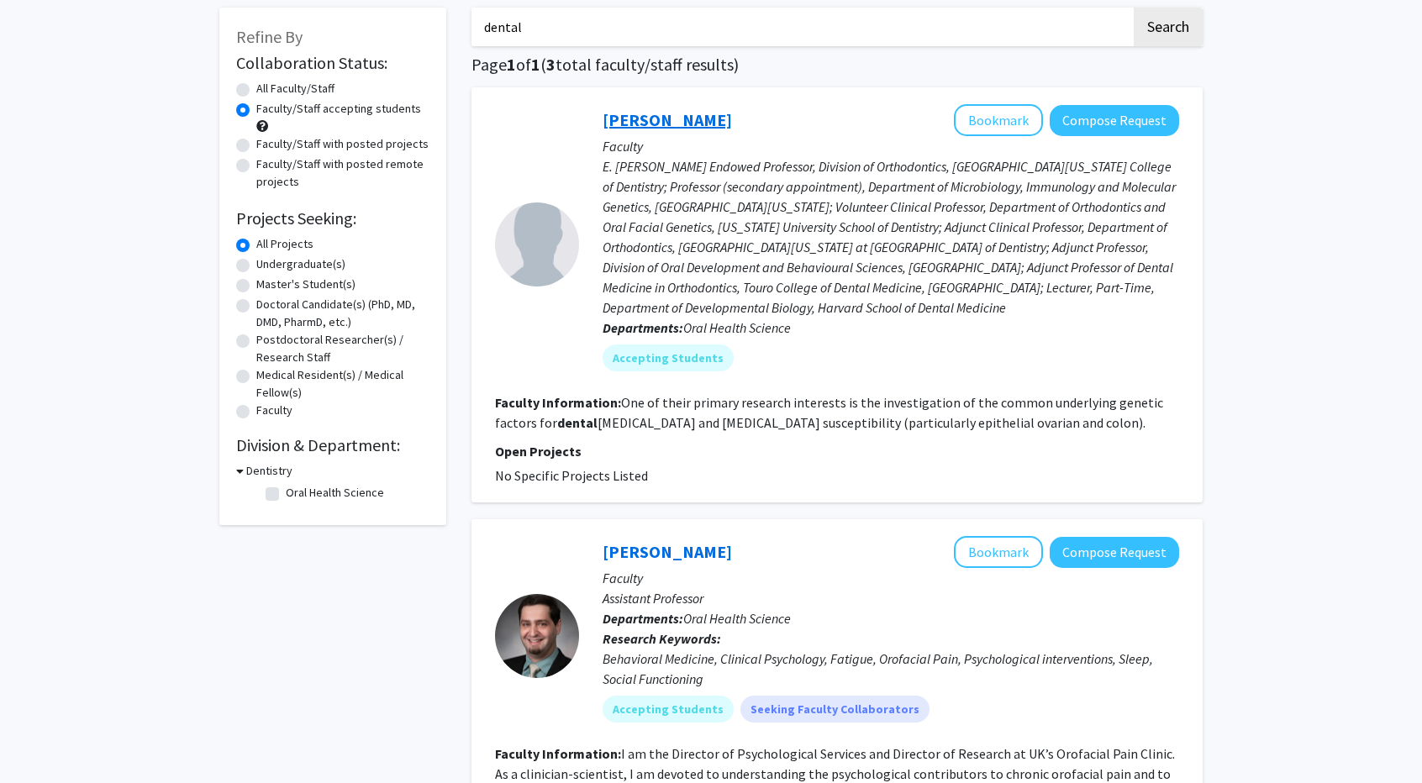
click at [650, 122] on link "[PERSON_NAME]" at bounding box center [666, 119] width 129 height 21
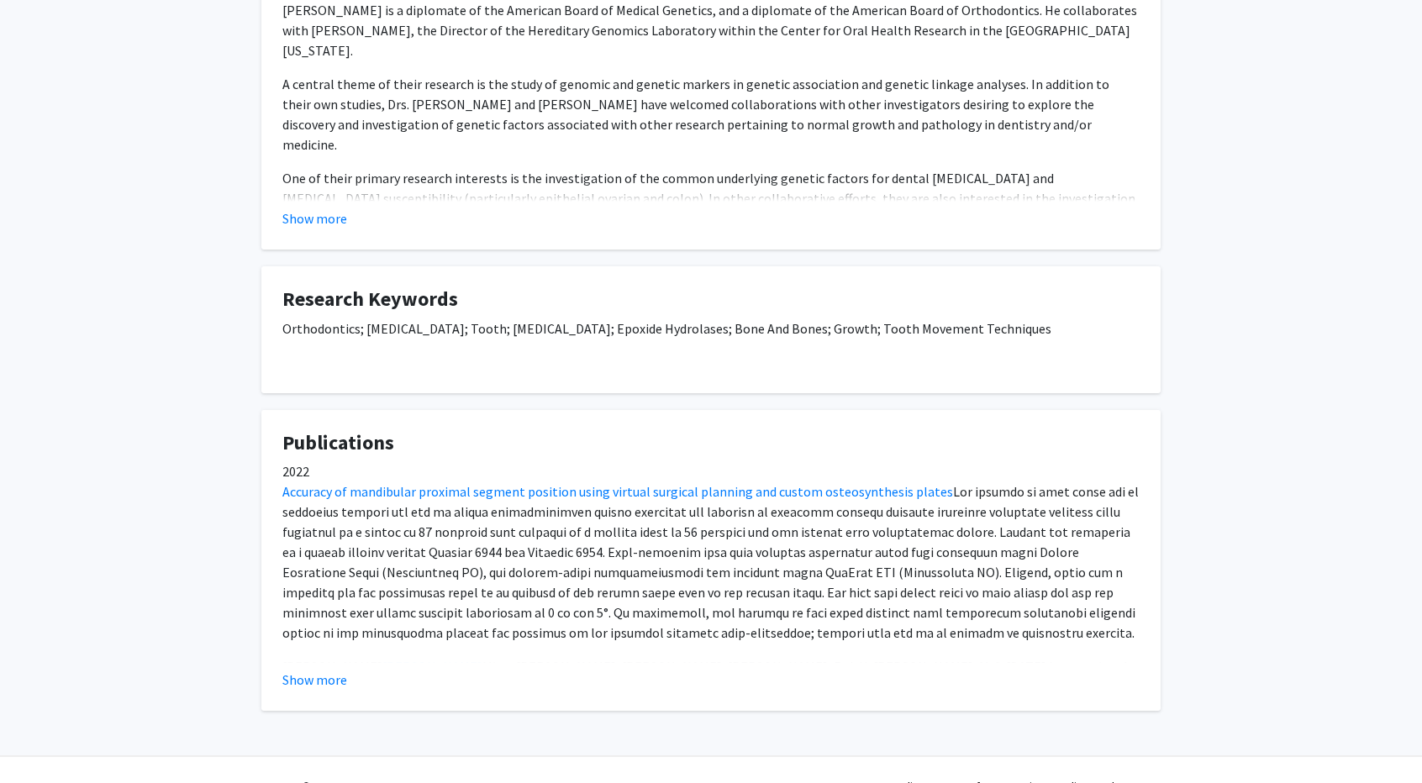
scroll to position [511, 0]
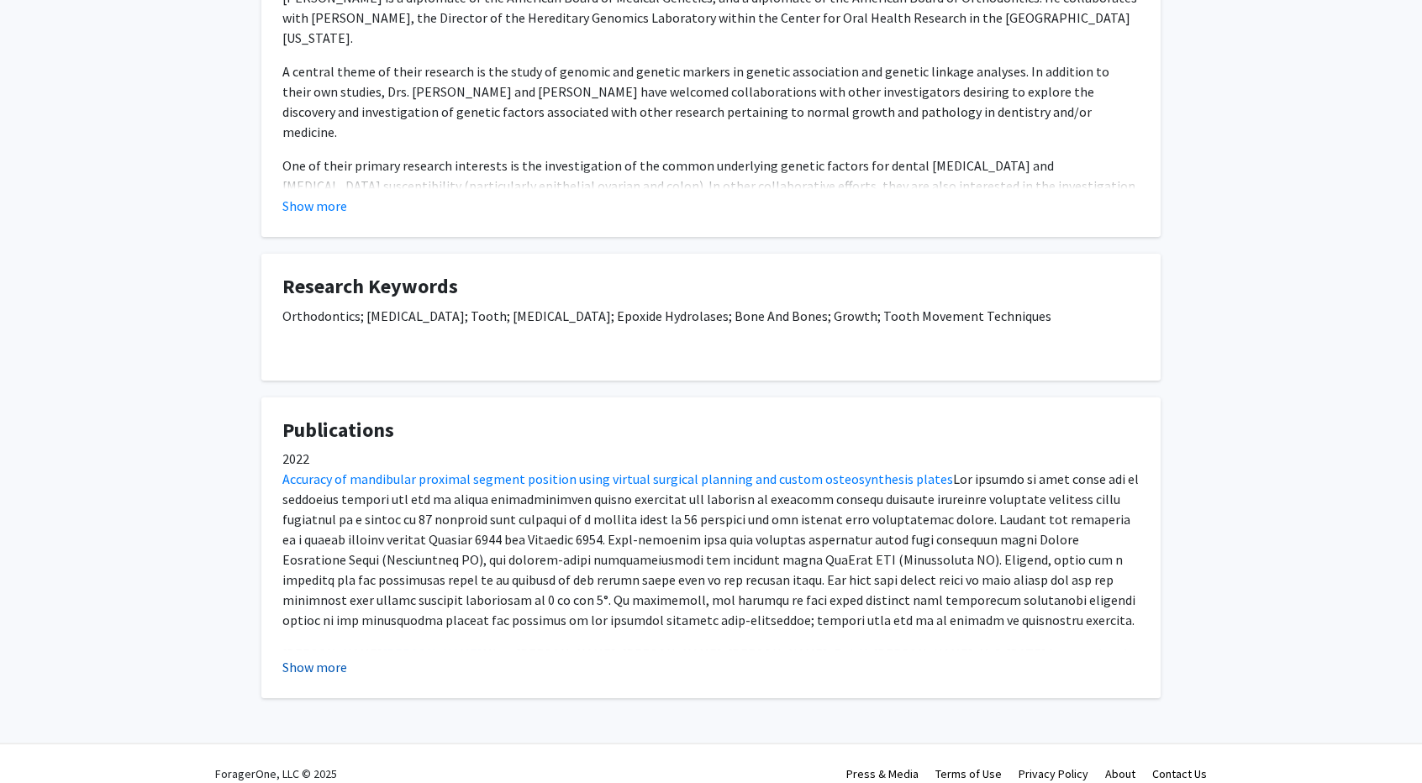
click at [315, 657] on button "Show more" at bounding box center [314, 667] width 65 height 20
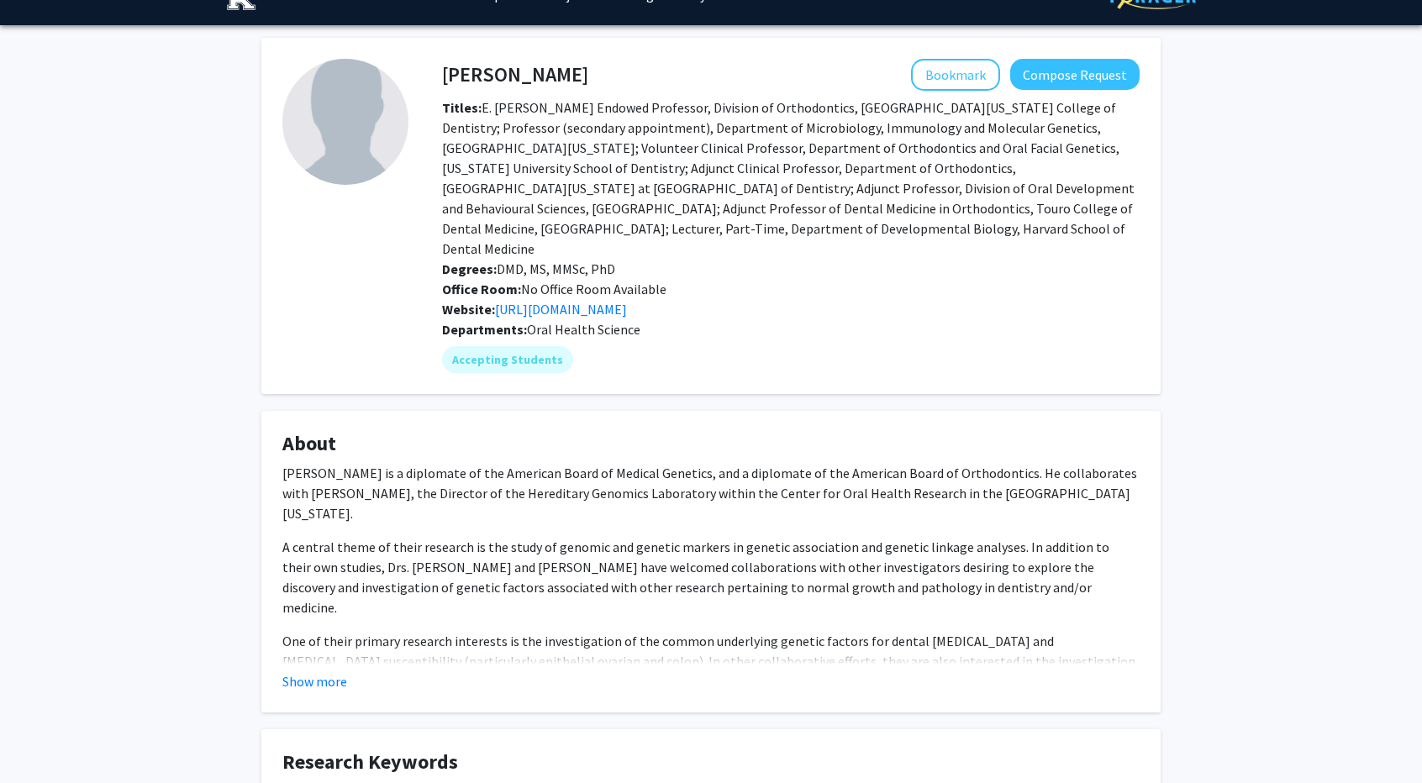
scroll to position [0, 0]
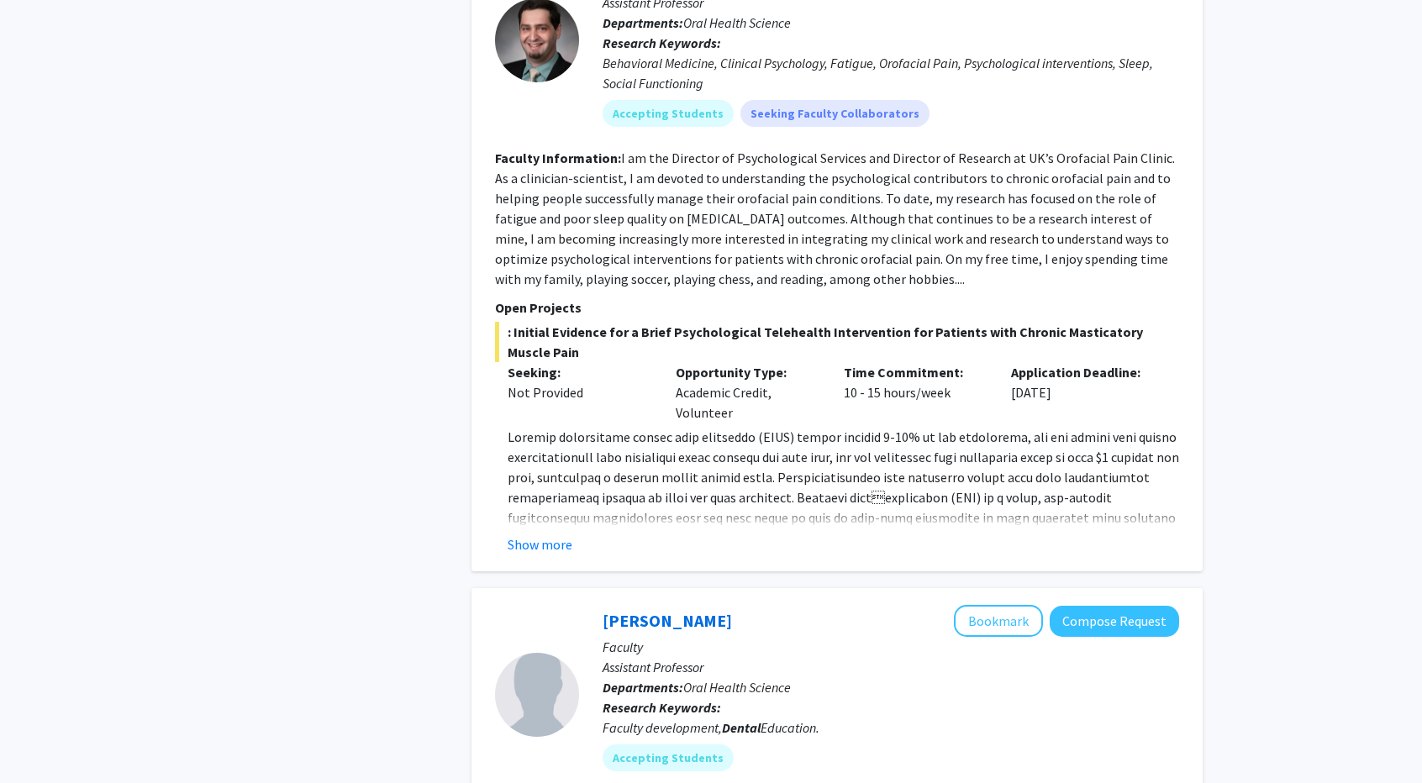
scroll to position [680, 0]
click at [555, 540] on button "Show more" at bounding box center [539, 543] width 65 height 20
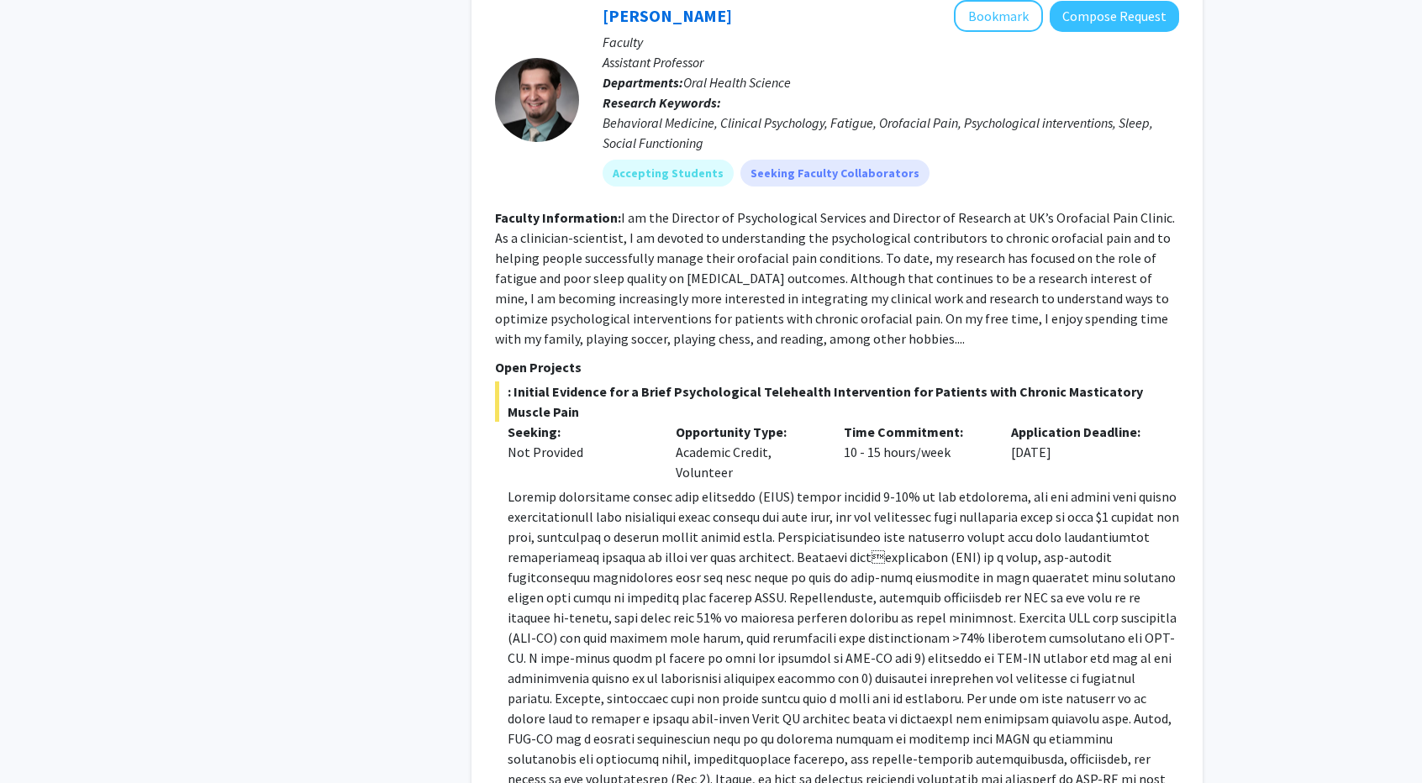
scroll to position [618, 0]
drag, startPoint x: 855, startPoint y: 457, endPoint x: 886, endPoint y: 462, distance: 31.5
click at [886, 462] on div "Time Commitment: 10 - 15 hours/week" at bounding box center [915, 452] width 168 height 60
click at [885, 463] on div "Time Commitment: 10 - 15 hours/week" at bounding box center [915, 452] width 168 height 60
